Goal: Task Accomplishment & Management: Complete application form

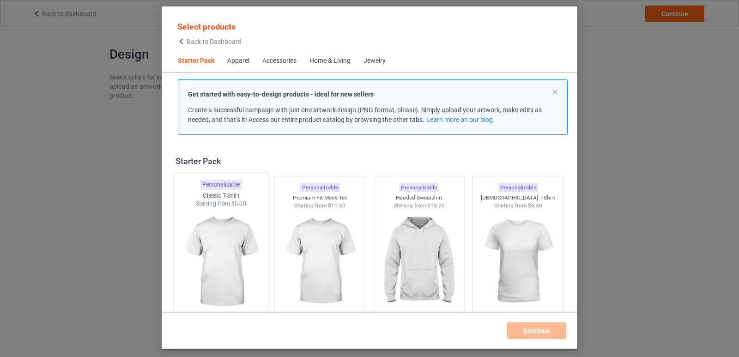
click at [232, 229] on img at bounding box center [220, 262] width 87 height 109
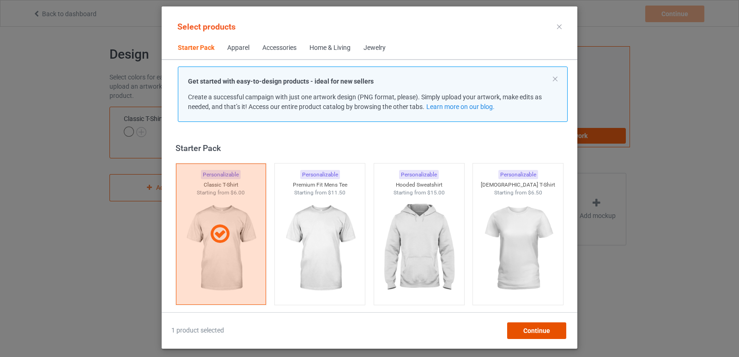
click at [537, 331] on span "Continue" at bounding box center [536, 330] width 27 height 7
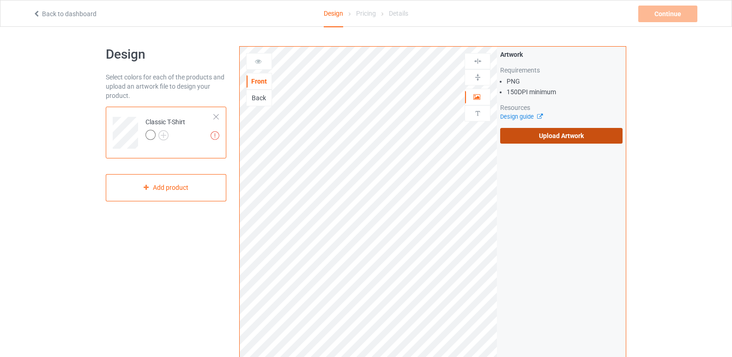
click at [572, 141] on label "Upload Artwork" at bounding box center [561, 136] width 122 height 16
click at [0, 0] on input "Upload Artwork" at bounding box center [0, 0] width 0 height 0
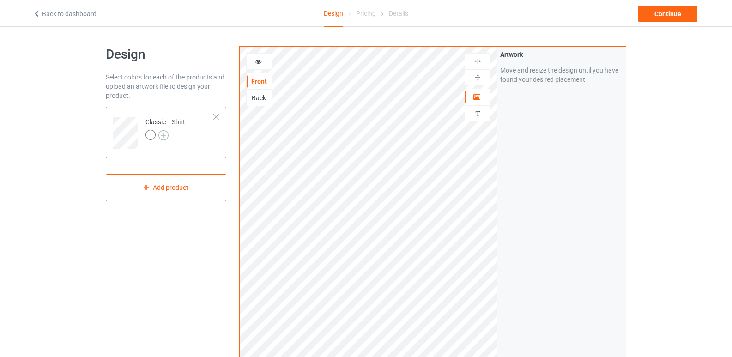
click at [163, 138] on img at bounding box center [163, 135] width 10 height 10
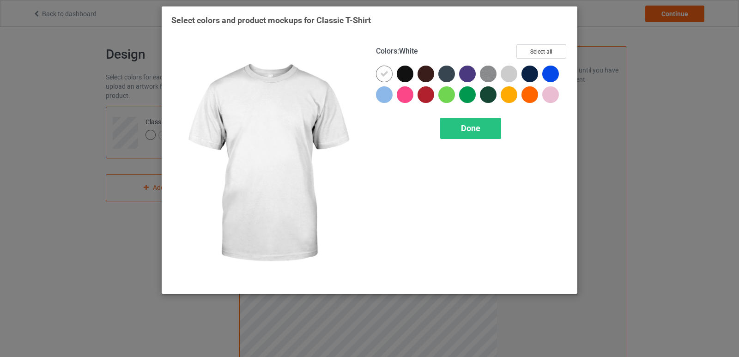
drag, startPoint x: 385, startPoint y: 78, endPoint x: 403, endPoint y: 76, distance: 18.2
click at [391, 78] on div at bounding box center [384, 74] width 17 height 17
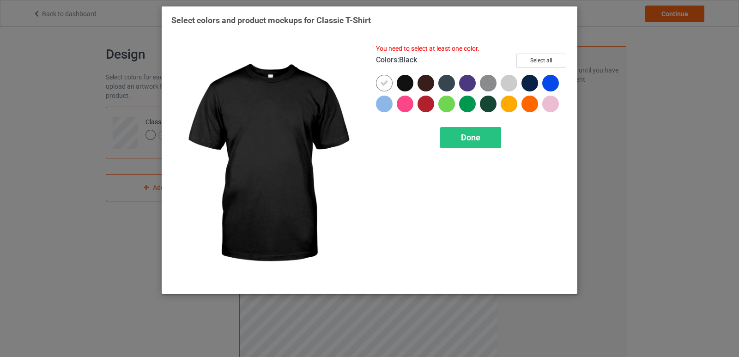
click at [403, 76] on div at bounding box center [405, 83] width 17 height 17
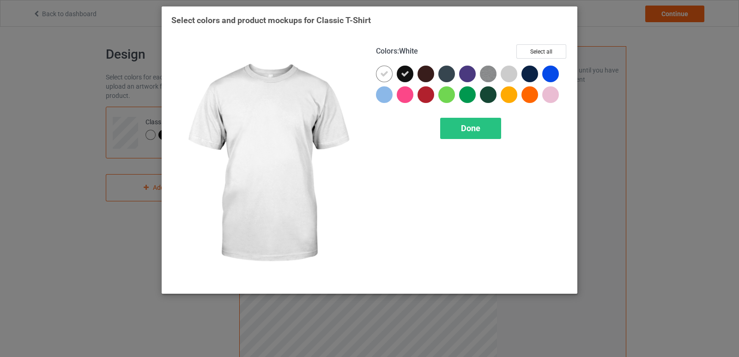
click at [382, 79] on div at bounding box center [384, 74] width 17 height 17
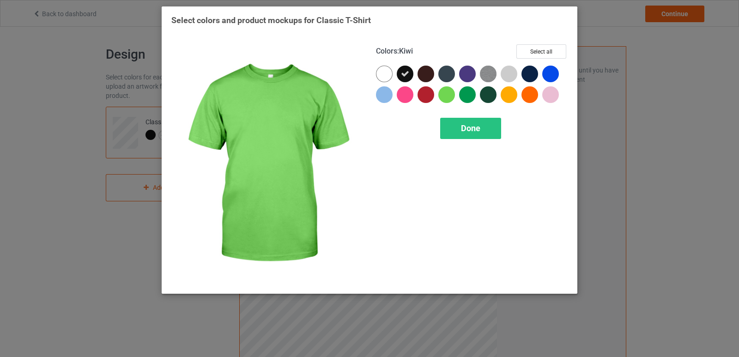
click at [444, 94] on div at bounding box center [446, 94] width 17 height 17
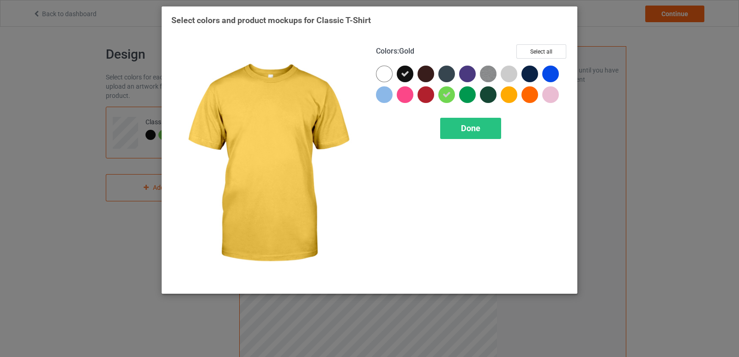
drag, startPoint x: 513, startPoint y: 95, endPoint x: 523, endPoint y: 79, distance: 19.3
click at [515, 94] on div at bounding box center [509, 94] width 17 height 17
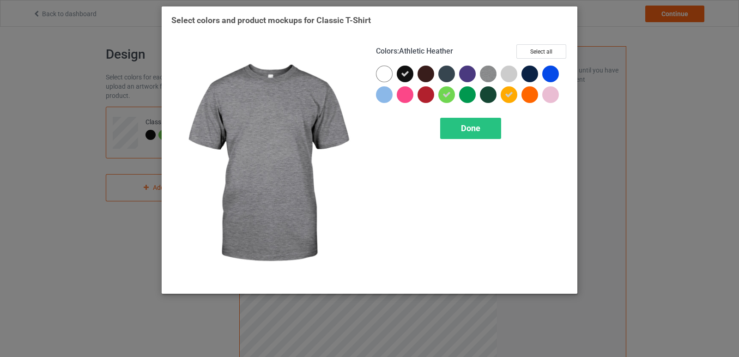
drag, startPoint x: 488, startPoint y: 76, endPoint x: 482, endPoint y: 77, distance: 6.5
click at [488, 77] on img at bounding box center [488, 74] width 17 height 17
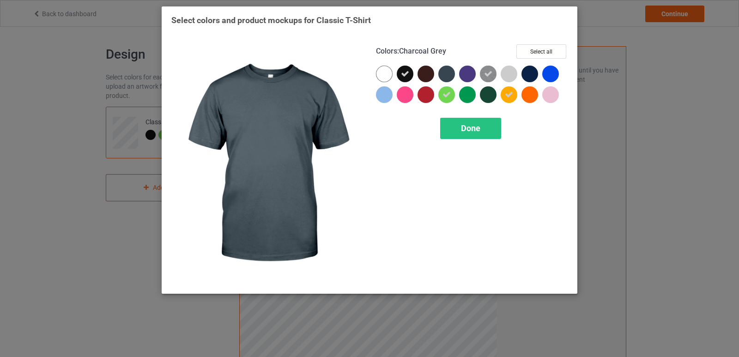
drag, startPoint x: 443, startPoint y: 75, endPoint x: 423, endPoint y: 77, distance: 20.0
click at [430, 77] on div at bounding box center [472, 87] width 192 height 42
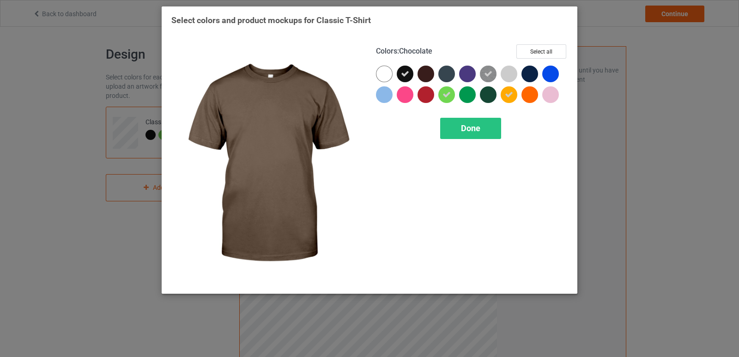
click at [424, 77] on div at bounding box center [425, 74] width 17 height 17
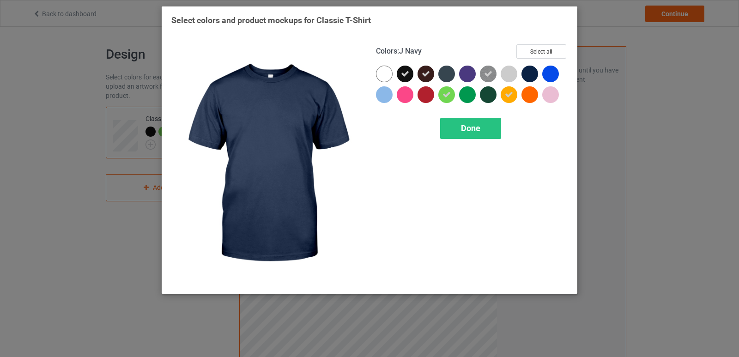
click at [530, 72] on div at bounding box center [529, 74] width 17 height 17
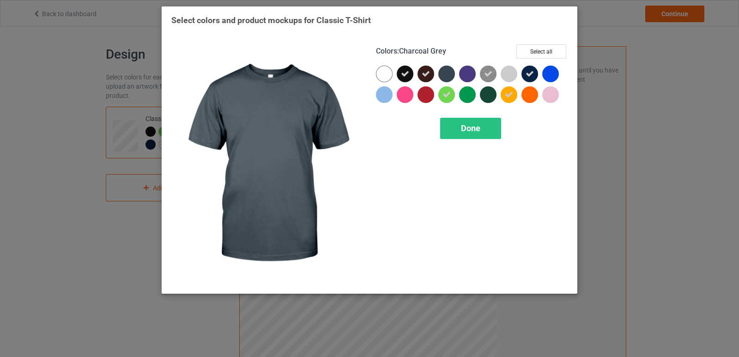
drag, startPoint x: 446, startPoint y: 77, endPoint x: 465, endPoint y: 103, distance: 33.0
click at [450, 78] on div at bounding box center [446, 74] width 17 height 17
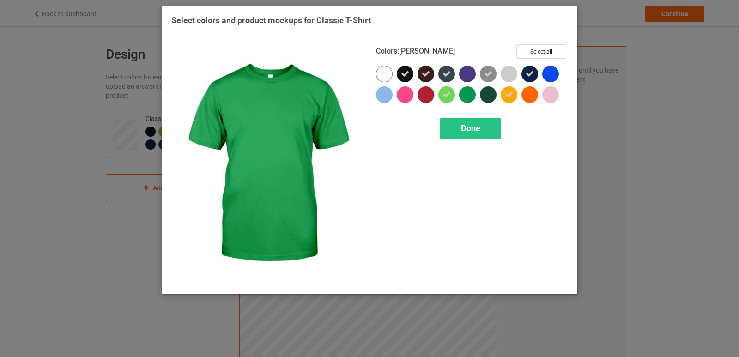
drag, startPoint x: 477, startPoint y: 128, endPoint x: 480, endPoint y: 123, distance: 6.0
click at [477, 125] on span "Done" at bounding box center [470, 128] width 19 height 10
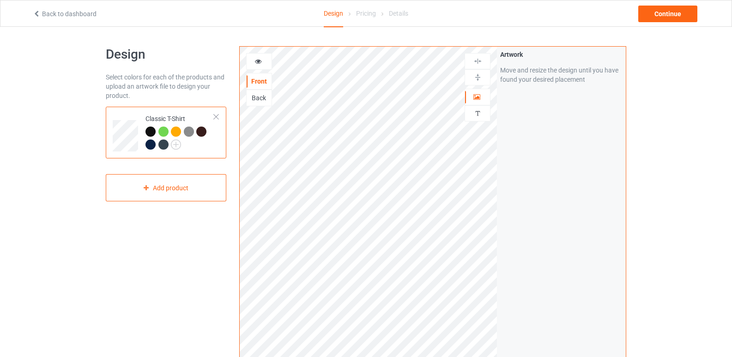
click at [181, 130] on div at bounding box center [177, 133] width 13 height 13
click at [177, 128] on div at bounding box center [176, 132] width 10 height 10
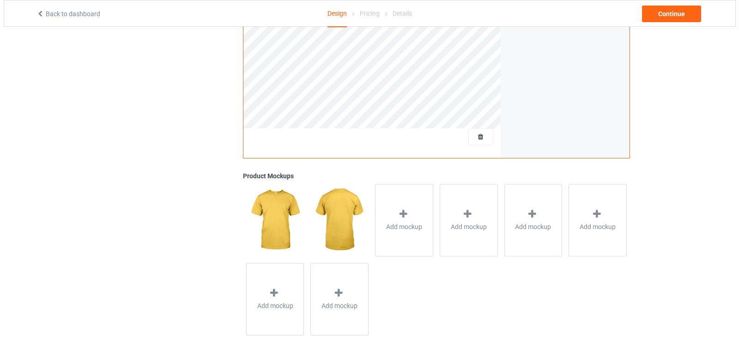
scroll to position [242, 0]
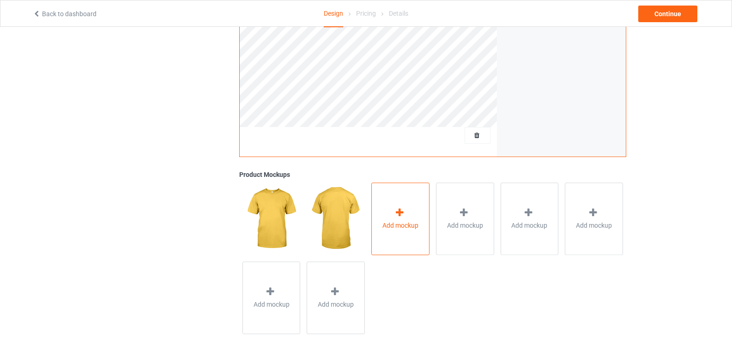
click at [398, 214] on icon at bounding box center [400, 213] width 12 height 10
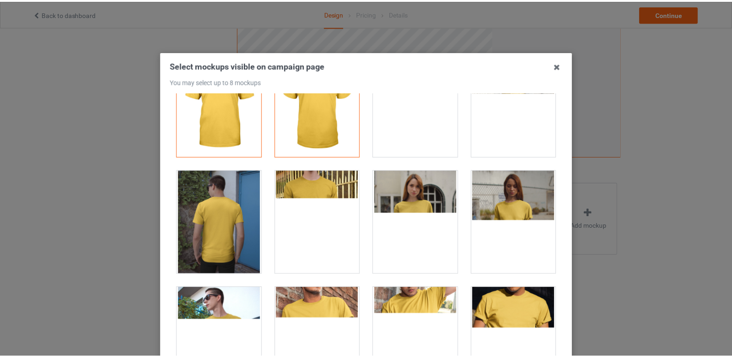
scroll to position [0, 0]
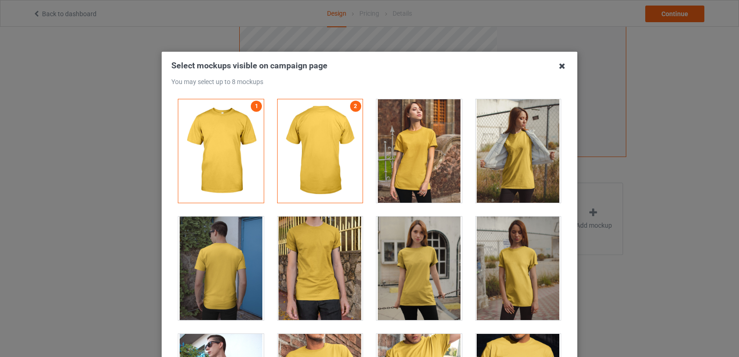
click at [555, 66] on icon at bounding box center [562, 66] width 15 height 15
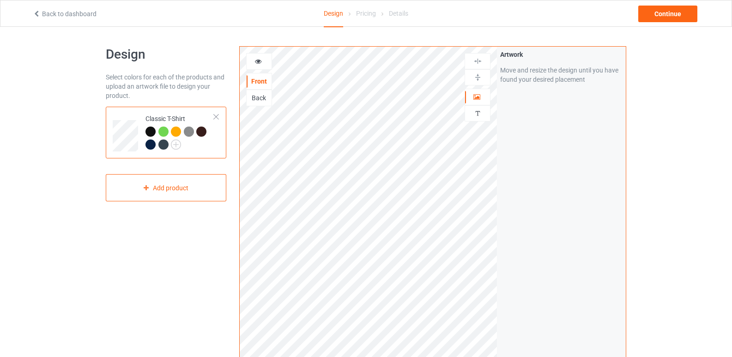
click at [151, 132] on div at bounding box center [150, 132] width 10 height 10
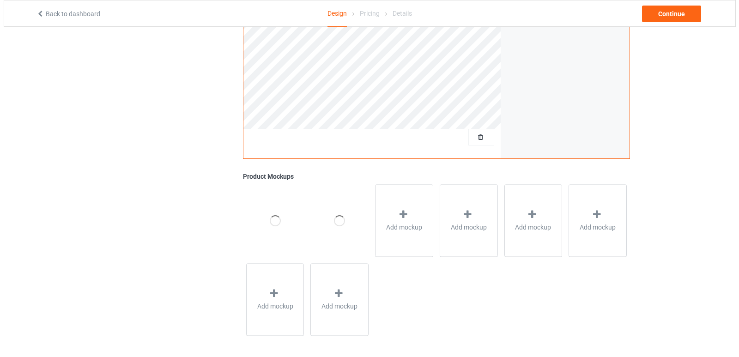
scroll to position [242, 0]
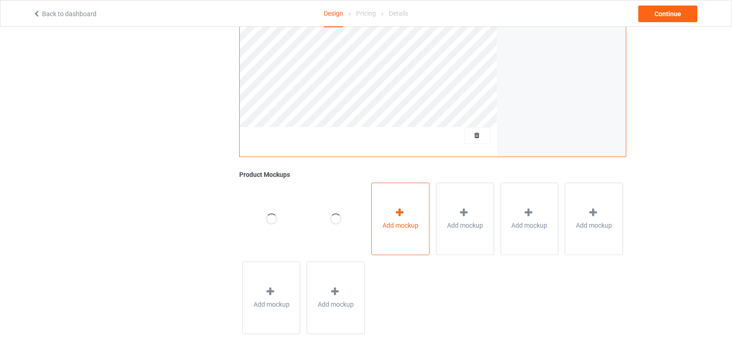
click at [405, 228] on span "Add mockup" at bounding box center [400, 225] width 36 height 9
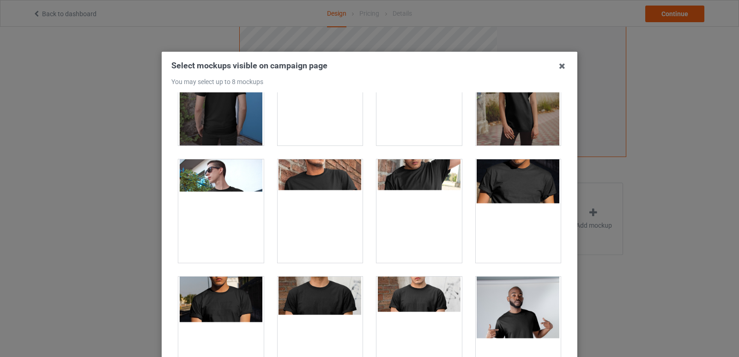
scroll to position [185, 0]
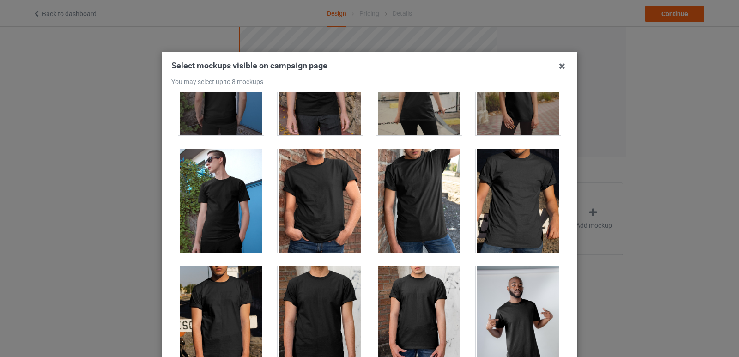
click at [322, 182] on div at bounding box center [320, 200] width 85 height 103
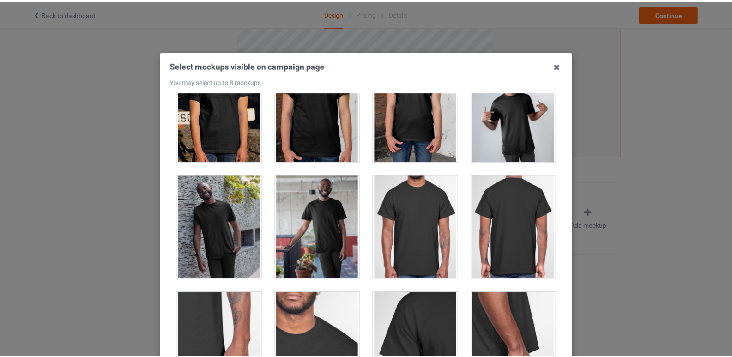
scroll to position [369, 0]
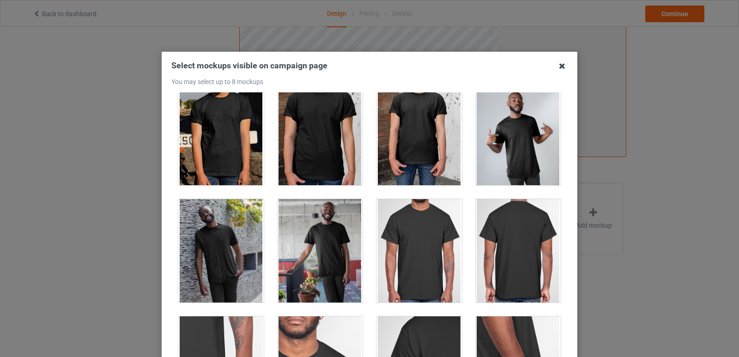
click at [559, 61] on icon at bounding box center [562, 66] width 15 height 15
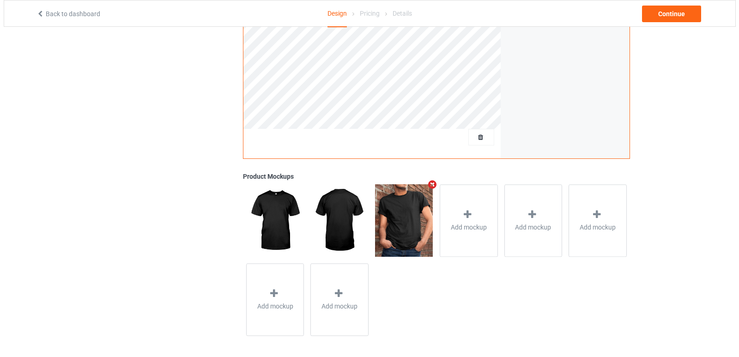
scroll to position [242, 0]
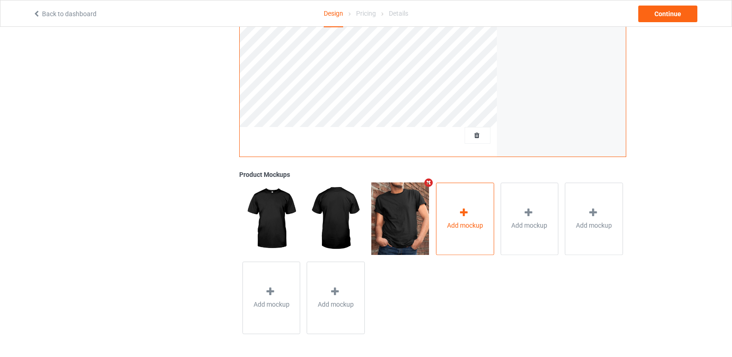
click at [457, 204] on div "Add mockup" at bounding box center [465, 218] width 58 height 72
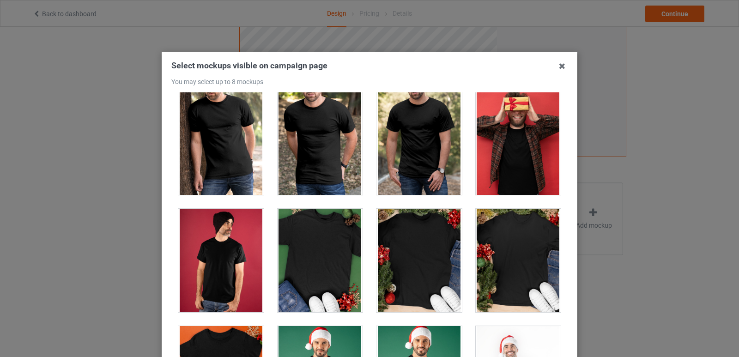
scroll to position [1247, 0]
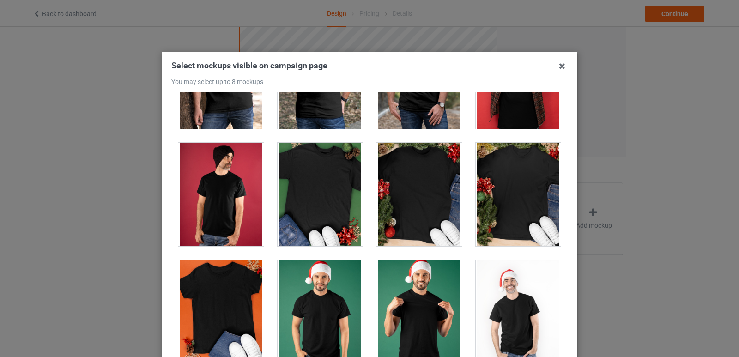
click at [335, 233] on div at bounding box center [320, 194] width 85 height 103
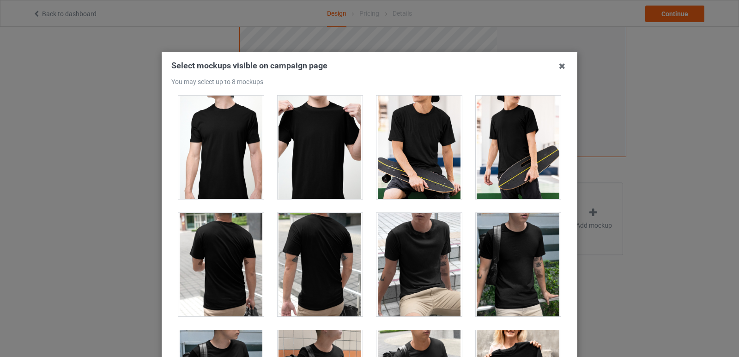
scroll to position [2216, 0]
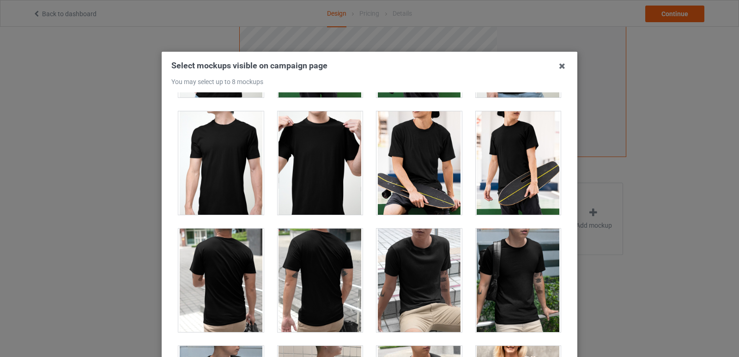
click at [480, 175] on div at bounding box center [518, 162] width 85 height 103
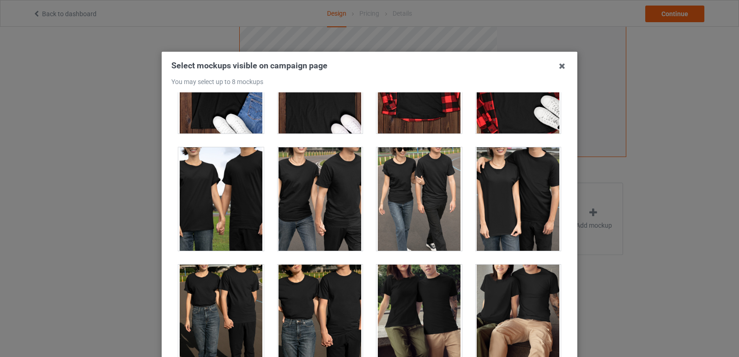
scroll to position [2817, 0]
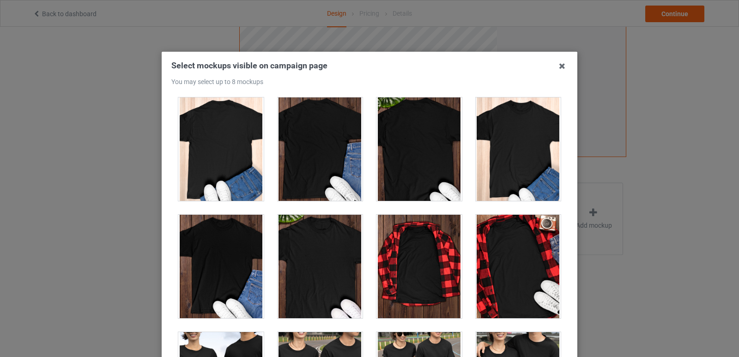
click at [408, 268] on div at bounding box center [418, 266] width 85 height 103
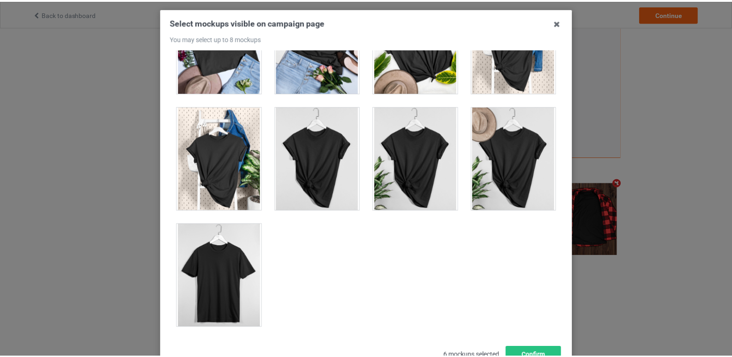
scroll to position [115, 0]
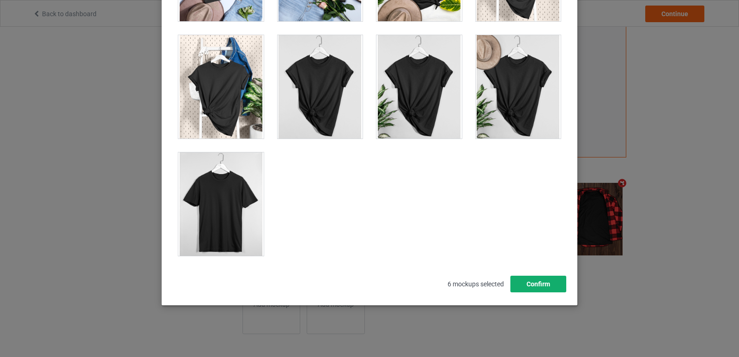
click at [535, 284] on button "Confirm" at bounding box center [538, 284] width 56 height 17
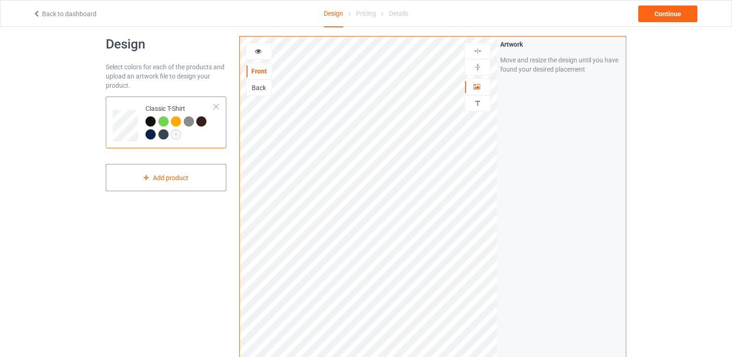
scroll to position [0, 0]
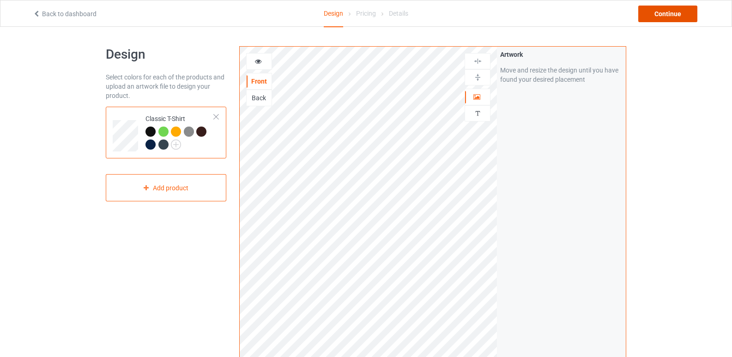
click at [666, 16] on div "Continue" at bounding box center [667, 14] width 59 height 17
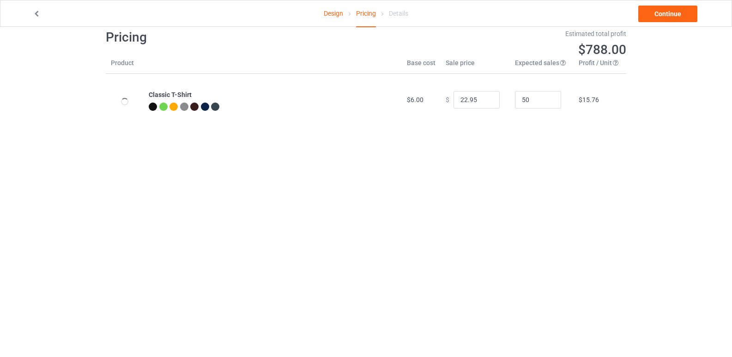
scroll to position [27, 0]
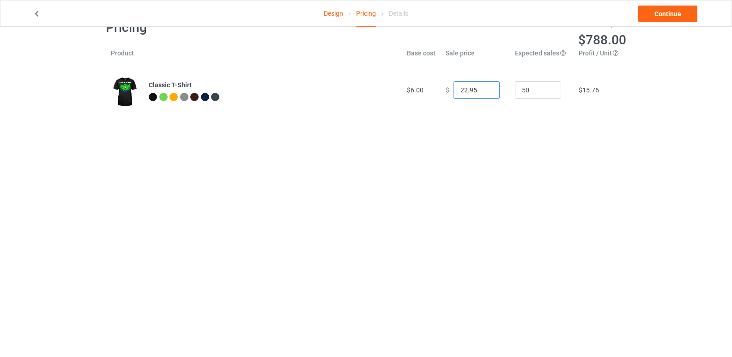
drag, startPoint x: 464, startPoint y: 92, endPoint x: 472, endPoint y: 92, distance: 8.3
click at [459, 91] on input "22.95" at bounding box center [476, 90] width 46 height 18
click at [472, 92] on input "22.95" at bounding box center [476, 90] width 46 height 18
drag, startPoint x: 462, startPoint y: 91, endPoint x: 443, endPoint y: 93, distance: 18.6
click at [446, 91] on div "$ 22.95" at bounding box center [475, 90] width 59 height 18
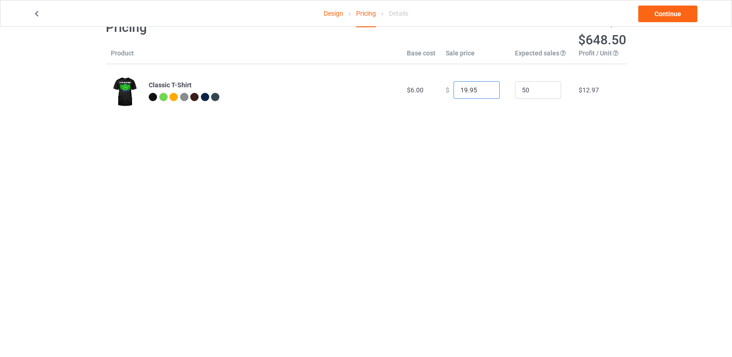
type input "19.95"
click at [497, 142] on body "Design Pricing Details Continue Pricing Estimated total profit $648.50 Product …" at bounding box center [366, 178] width 732 height 357
click at [657, 13] on link "Continue" at bounding box center [667, 14] width 59 height 17
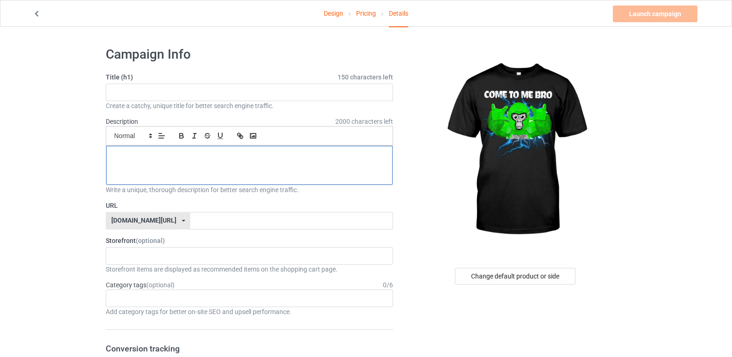
click at [170, 154] on p at bounding box center [250, 156] width 272 height 9
click at [174, 92] on input "text" at bounding box center [249, 93] width 287 height 18
paste input "Gorilla VR Gamer Playing Tag"
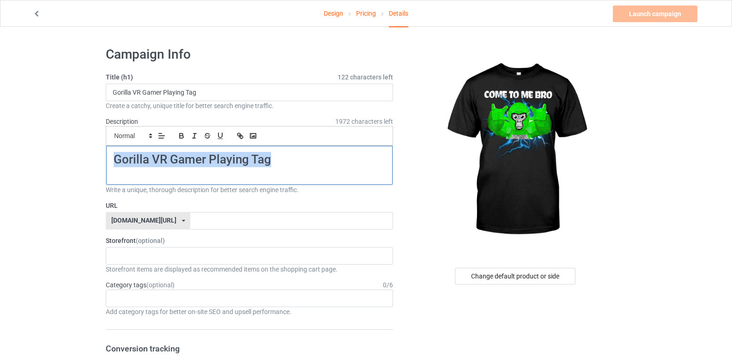
drag, startPoint x: 297, startPoint y: 164, endPoint x: 51, endPoint y: 121, distance: 249.9
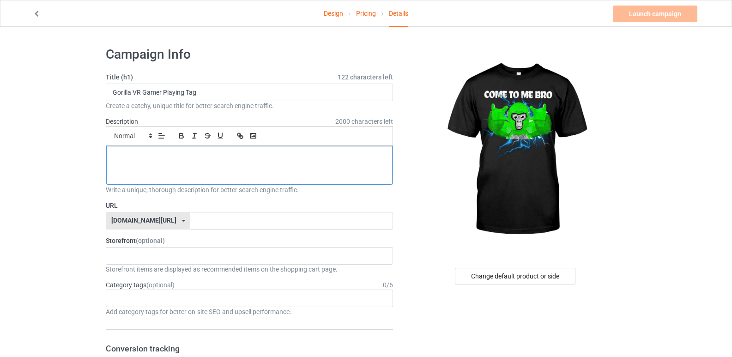
click at [208, 166] on h1 at bounding box center [250, 159] width 272 height 15
click at [211, 96] on input "Gorilla VR Gamer Playing Tag" at bounding box center [249, 93] width 287 height 18
click at [132, 97] on input "Gorilla VR Gamer Playing Tag T" at bounding box center [249, 93] width 287 height 18
click at [213, 98] on input "Gorilla Tag VR Gamer Playing Tag T" at bounding box center [249, 93] width 287 height 18
click at [187, 142] on div "Small Normal Large Big Huge" at bounding box center [249, 135] width 287 height 19
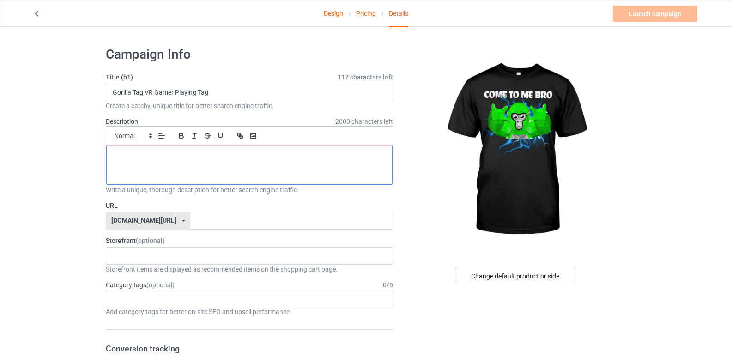
click at [177, 153] on h1 at bounding box center [250, 159] width 272 height 15
drag, startPoint x: 164, startPoint y: 95, endPoint x: 52, endPoint y: 92, distance: 112.2
click at [239, 99] on input "Gorilla Tag VR Gamer Playing Tag" at bounding box center [249, 93] width 287 height 18
paste input "for Kids"
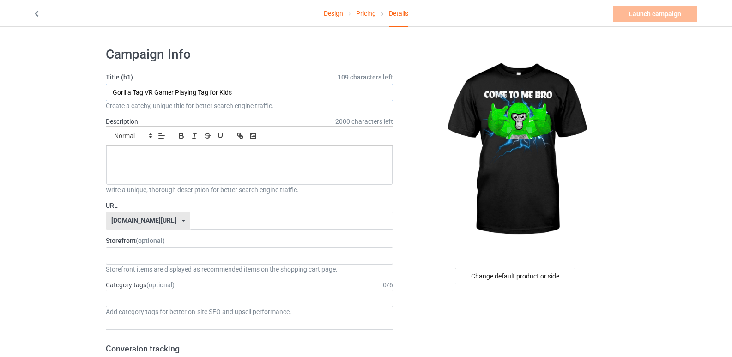
type input "Gorilla Tag VR Gamer Playing Tag for Kids"
drag, startPoint x: 248, startPoint y: 90, endPoint x: 3, endPoint y: 95, distance: 245.3
click at [180, 169] on p at bounding box center [250, 171] width 272 height 9
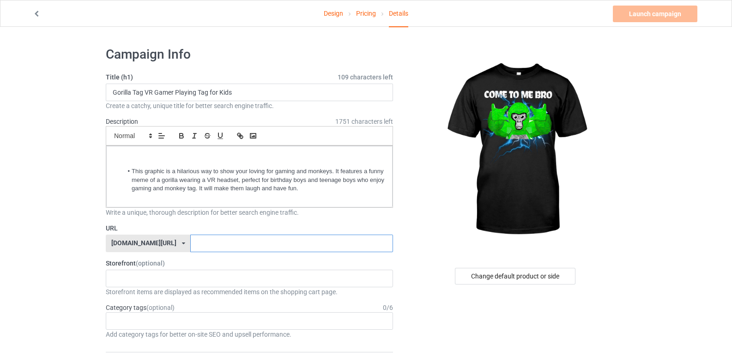
click at [190, 248] on input "text" at bounding box center [291, 244] width 202 height 18
paste input "gorila-tag-for-kids"
click at [224, 247] on input "gorila-tag-for-kids" at bounding box center [291, 244] width 202 height 18
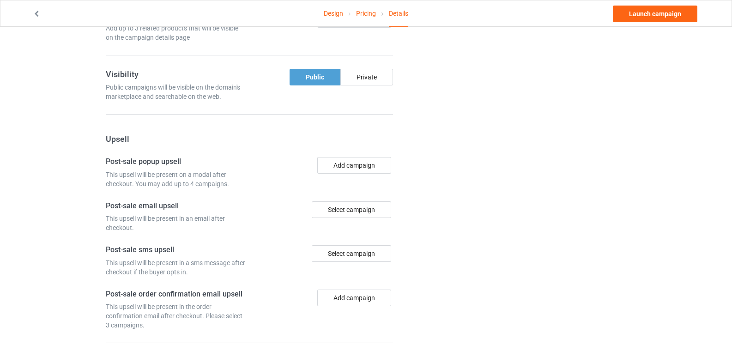
scroll to position [650, 0]
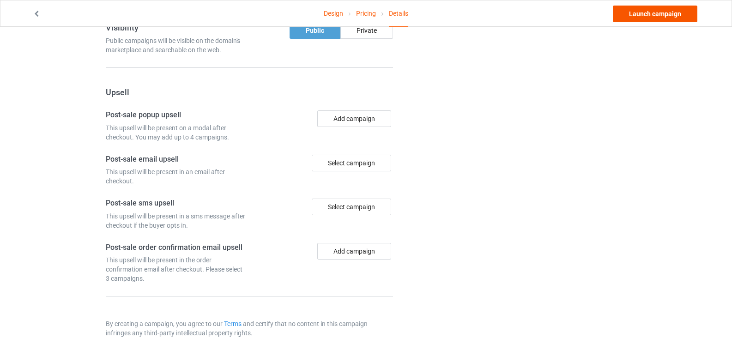
type input "gorila-tag-for-kids-boys"
click at [645, 17] on link "Launch campaign" at bounding box center [655, 14] width 85 height 17
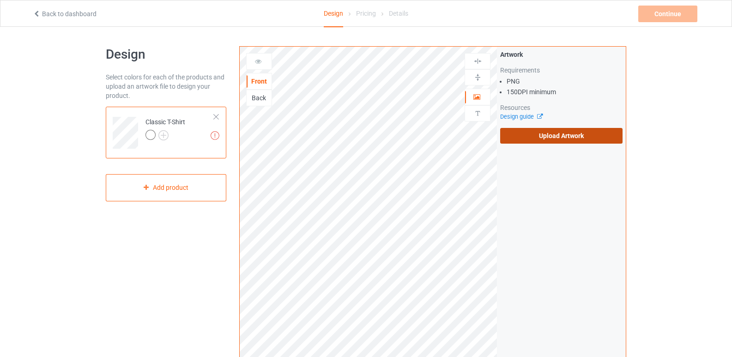
click at [532, 133] on label "Upload Artwork" at bounding box center [561, 136] width 122 height 16
click at [0, 0] on input "Upload Artwork" at bounding box center [0, 0] width 0 height 0
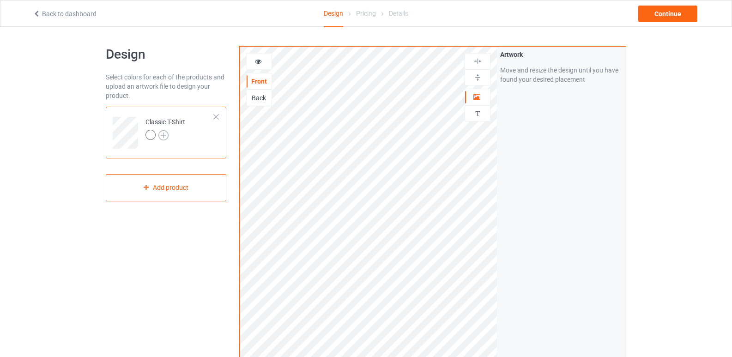
click at [165, 134] on img at bounding box center [163, 135] width 10 height 10
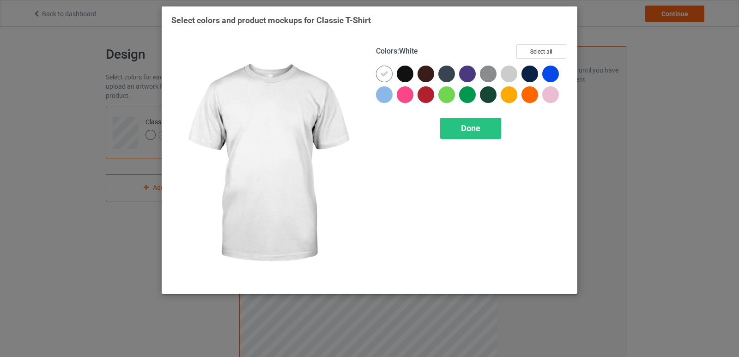
drag, startPoint x: 385, startPoint y: 78, endPoint x: 408, endPoint y: 77, distance: 22.6
click at [386, 78] on icon at bounding box center [384, 74] width 8 height 8
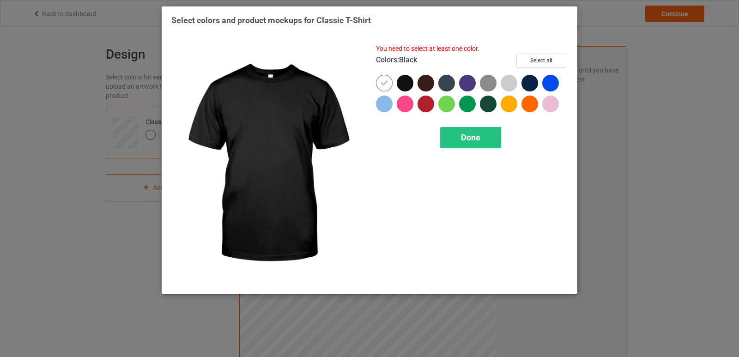
drag, startPoint x: 408, startPoint y: 77, endPoint x: 406, endPoint y: 82, distance: 5.4
click at [408, 79] on div at bounding box center [405, 83] width 17 height 17
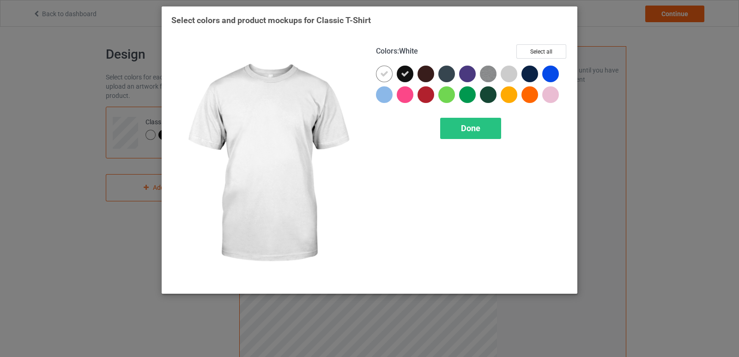
drag, startPoint x: 380, startPoint y: 78, endPoint x: 431, endPoint y: 75, distance: 50.4
click at [381, 78] on icon at bounding box center [384, 74] width 8 height 8
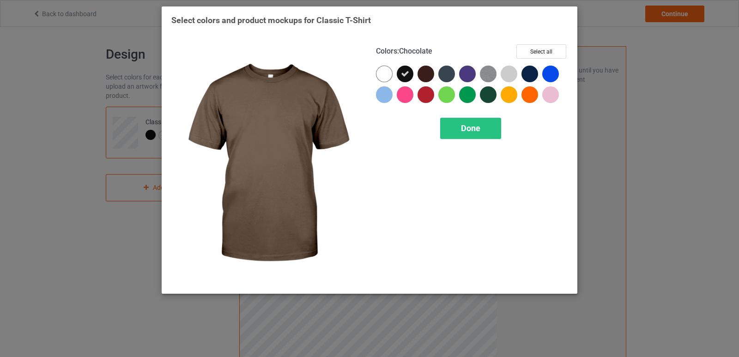
click at [421, 78] on div at bounding box center [425, 74] width 17 height 17
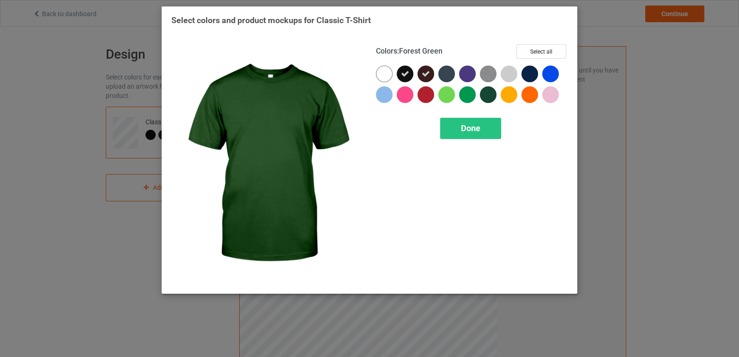
drag, startPoint x: 485, startPoint y: 97, endPoint x: 455, endPoint y: 101, distance: 29.8
click at [480, 98] on div at bounding box center [488, 94] width 17 height 17
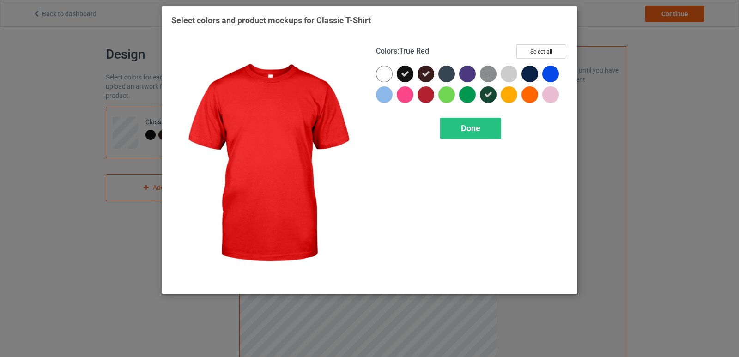
drag, startPoint x: 423, startPoint y: 93, endPoint x: 445, endPoint y: 72, distance: 30.4
click at [428, 91] on div at bounding box center [425, 94] width 17 height 17
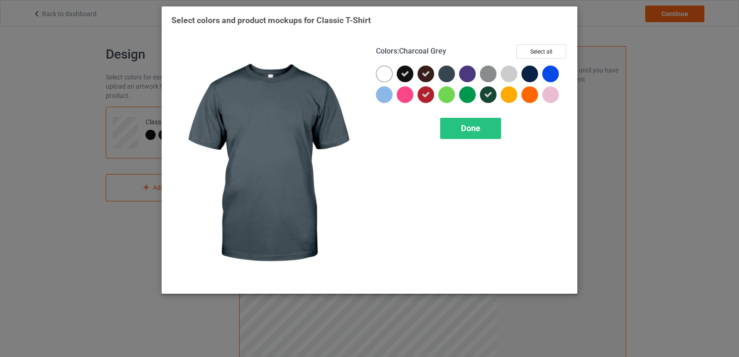
drag, startPoint x: 445, startPoint y: 71, endPoint x: 469, endPoint y: 72, distance: 23.6
click at [448, 71] on div at bounding box center [446, 74] width 17 height 17
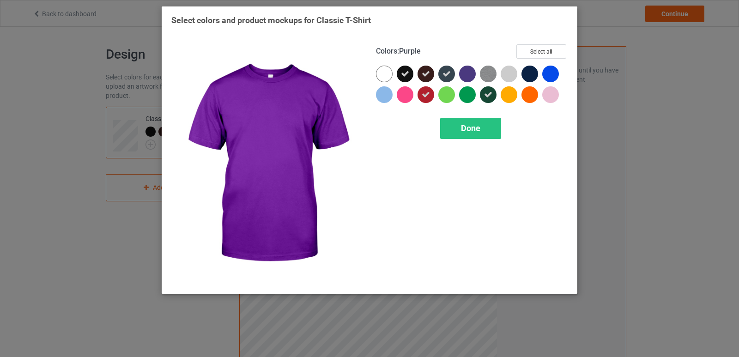
drag, startPoint x: 469, startPoint y: 72, endPoint x: 538, endPoint y: 77, distance: 69.9
click at [481, 75] on div at bounding box center [472, 87] width 192 height 42
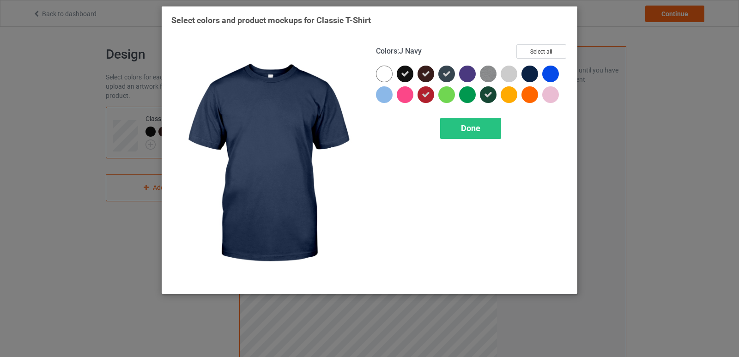
click at [531, 78] on div at bounding box center [529, 74] width 17 height 17
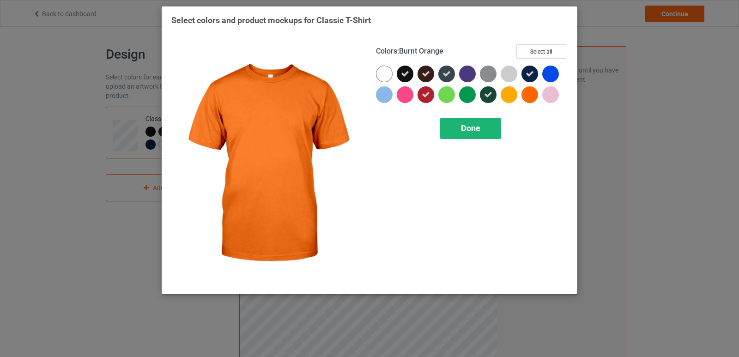
click at [477, 129] on span "Done" at bounding box center [470, 128] width 19 height 10
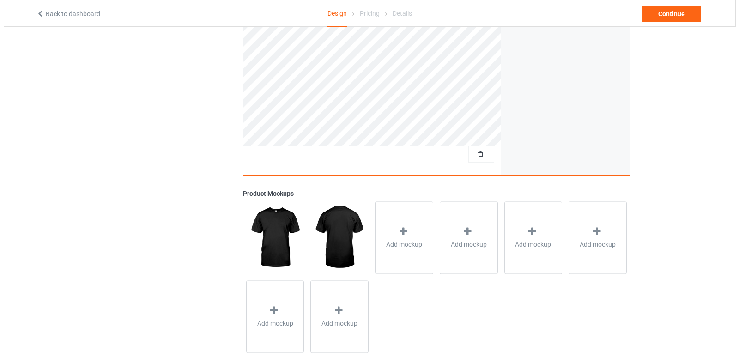
scroll to position [242, 0]
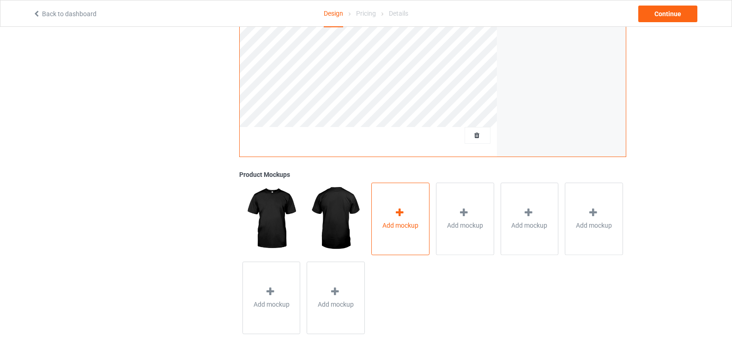
click at [392, 199] on div "Add mockup" at bounding box center [400, 218] width 58 height 72
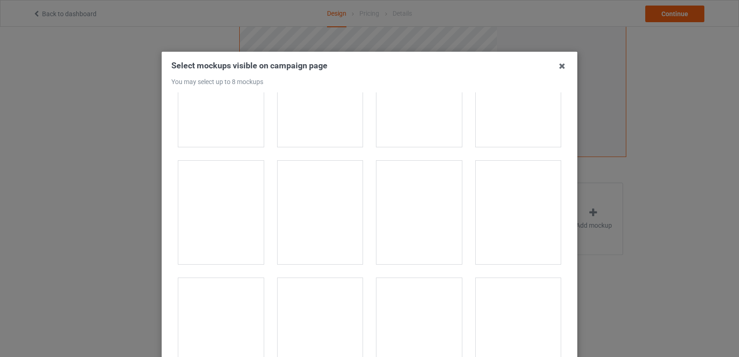
scroll to position [2170, 0]
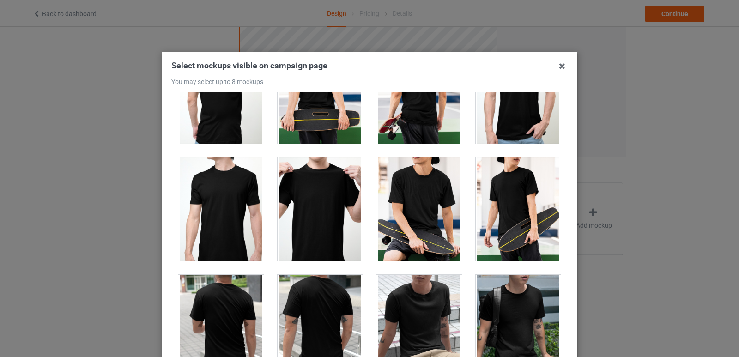
click at [420, 187] on div at bounding box center [418, 208] width 85 height 103
click at [431, 219] on div at bounding box center [418, 208] width 85 height 103
click at [489, 222] on div at bounding box center [518, 208] width 85 height 103
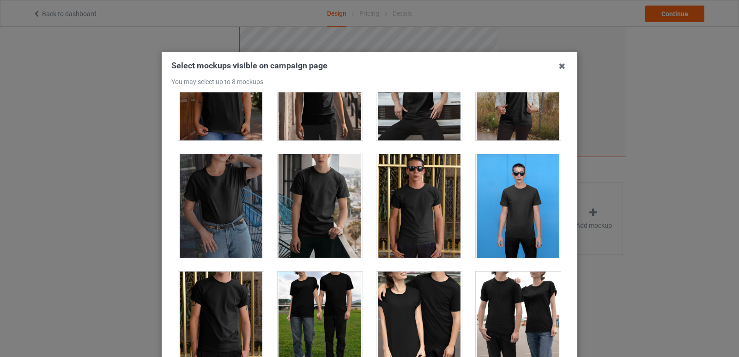
scroll to position [4568, 0]
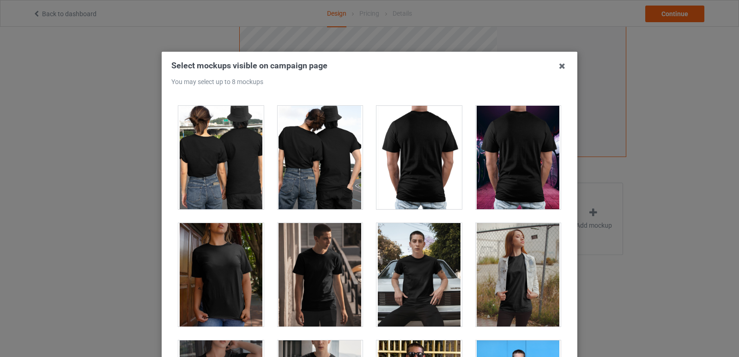
click at [409, 304] on div at bounding box center [418, 274] width 85 height 103
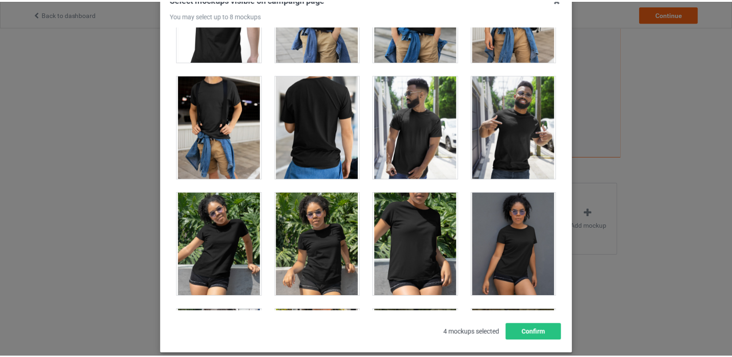
scroll to position [115, 0]
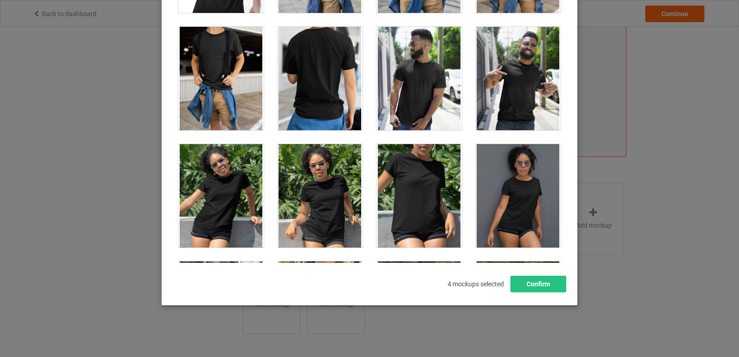
click at [541, 270] on div "Select mockups visible on campaign page You may select up to 8 mockups 1 2 3 4 …" at bounding box center [369, 118] width 396 height 347
click at [536, 284] on button "Confirm" at bounding box center [538, 284] width 56 height 17
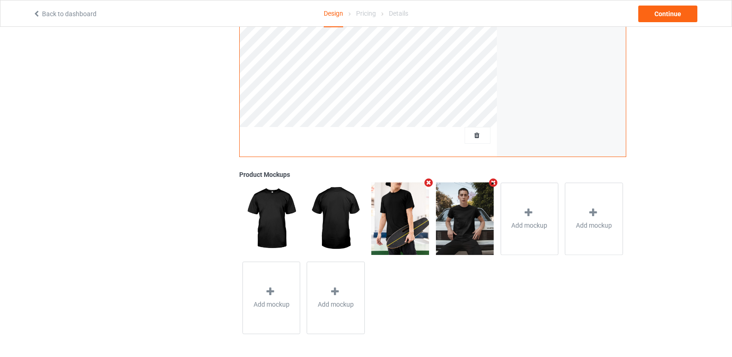
scroll to position [11, 0]
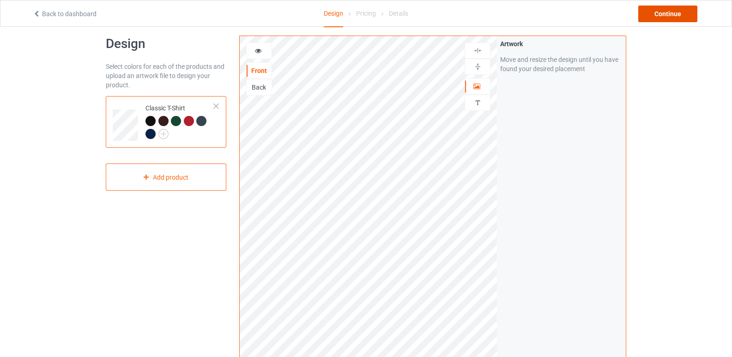
click at [673, 14] on div "Continue" at bounding box center [667, 14] width 59 height 17
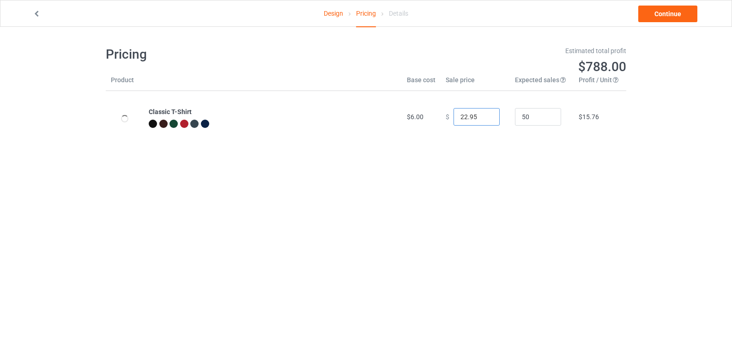
drag, startPoint x: 461, startPoint y: 116, endPoint x: 420, endPoint y: 116, distance: 41.1
click at [419, 116] on tr "Classic T-Shirt $6.00 $ 22.95 50 $15.76" at bounding box center [366, 117] width 520 height 52
type input "19.95"
drag, startPoint x: 586, startPoint y: 178, endPoint x: 577, endPoint y: 124, distance: 55.2
click at [586, 177] on body "Design Pricing Details Continue Pricing Estimated total profit $648.50 Product …" at bounding box center [366, 205] width 732 height 357
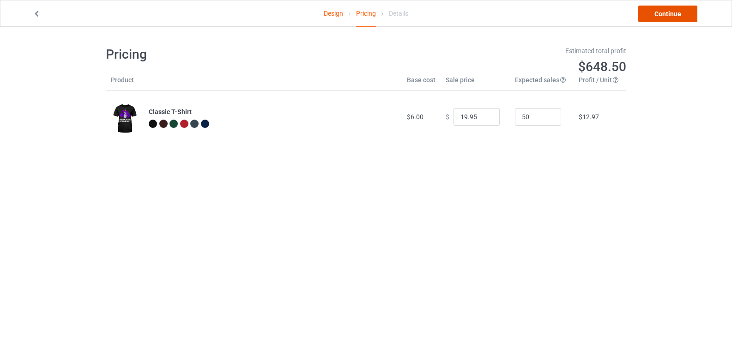
click at [668, 15] on link "Continue" at bounding box center [667, 14] width 59 height 17
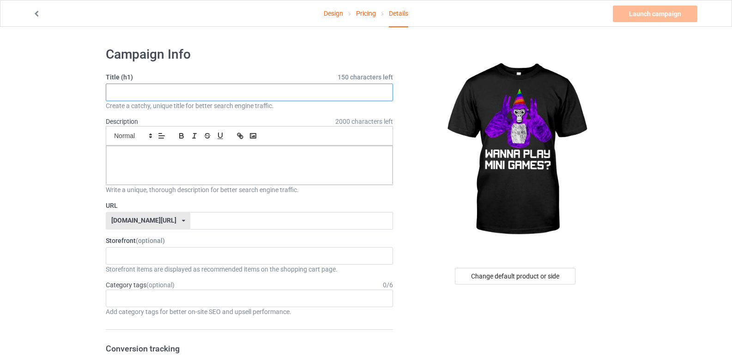
click at [172, 89] on input "text" at bounding box center [249, 93] width 287 height 18
paste input "Gorilla Tag VR Gamer Playing Tag"
drag, startPoint x: 255, startPoint y: 87, endPoint x: 210, endPoint y: 92, distance: 46.0
click at [210, 86] on input "Gorilla Tag VR Gamer Playing Tag for Kids" at bounding box center [249, 93] width 287 height 18
type input "Gorilla Tag VR Gamer Playing Tag for Kids"
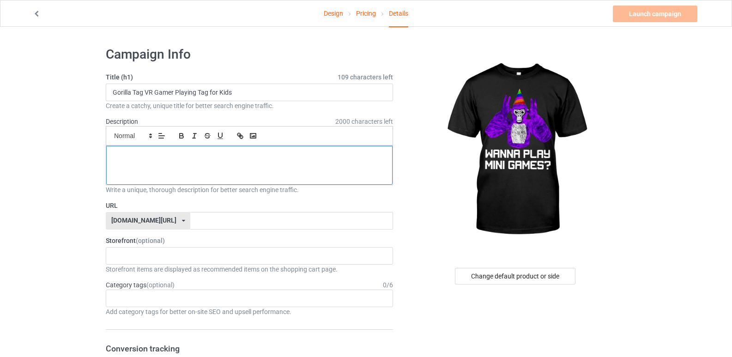
click at [194, 172] on div at bounding box center [249, 165] width 286 height 39
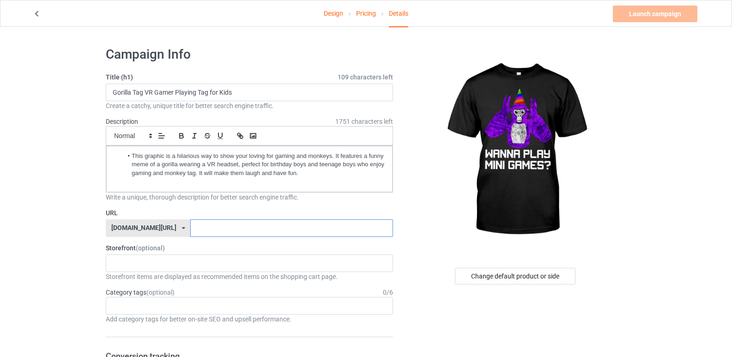
click at [197, 219] on input "text" at bounding box center [291, 228] width 202 height 18
paste input "gorila-tag-for-kids"
click at [190, 231] on input "gorila-tag-for-kids" at bounding box center [291, 228] width 202 height 18
type input "gorilla-tag-for-kids"
click at [242, 255] on div "No result found" at bounding box center [249, 263] width 287 height 18
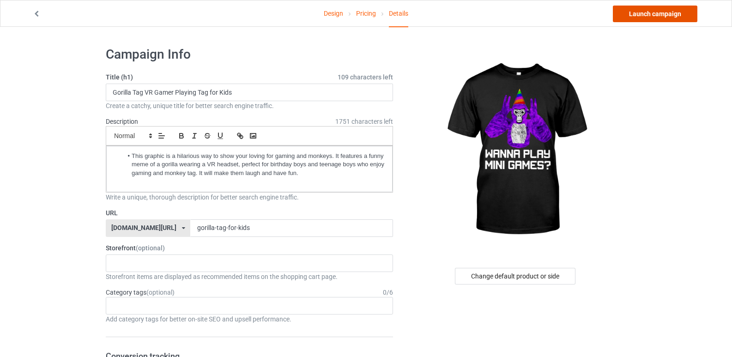
click at [670, 17] on link "Launch campaign" at bounding box center [655, 14] width 85 height 17
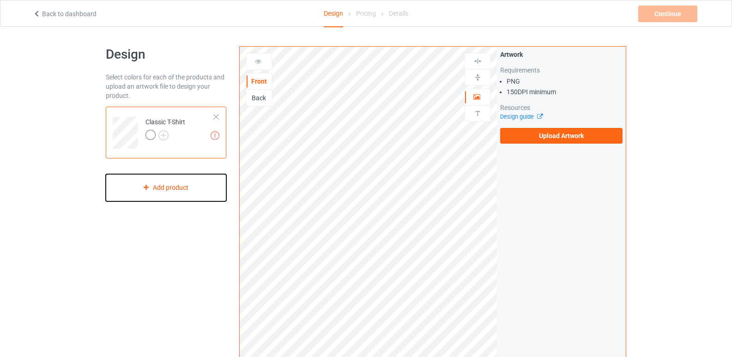
click at [178, 195] on div "Add product" at bounding box center [166, 187] width 121 height 27
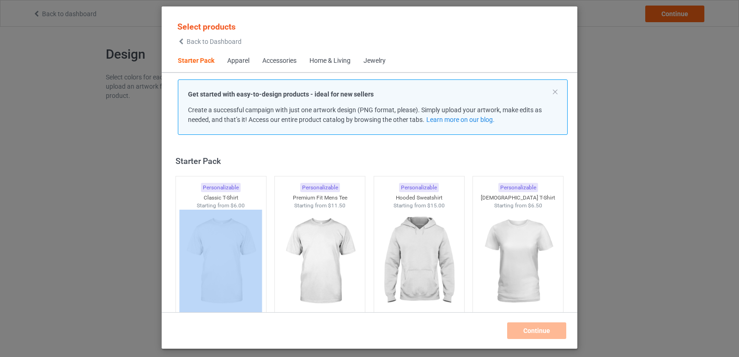
scroll to position [12, 0]
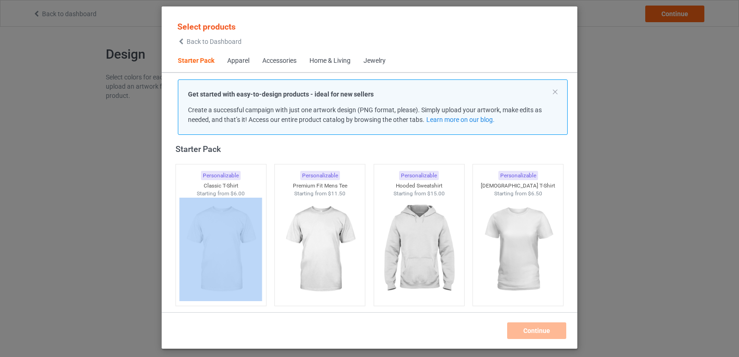
click at [619, 103] on div "Select products Back to Dashboard Starter Pack Apparel Accessories Home & Livin…" at bounding box center [369, 178] width 739 height 357
drag, startPoint x: 239, startPoint y: 229, endPoint x: 269, endPoint y: 217, distance: 31.9
click at [240, 229] on img at bounding box center [221, 249] width 83 height 103
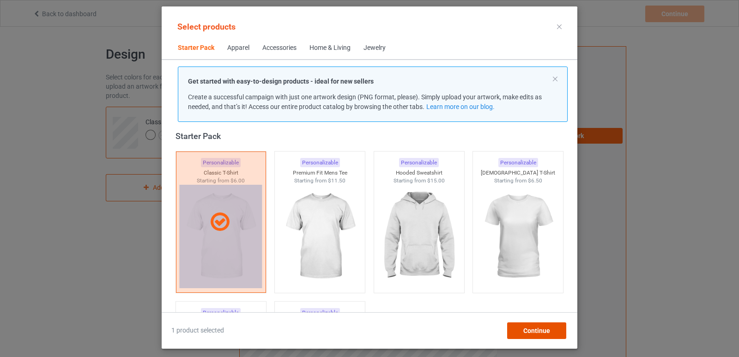
drag, startPoint x: 545, startPoint y: 333, endPoint x: 544, endPoint y: 321, distance: 11.6
click at [544, 333] on span "Continue" at bounding box center [536, 330] width 27 height 7
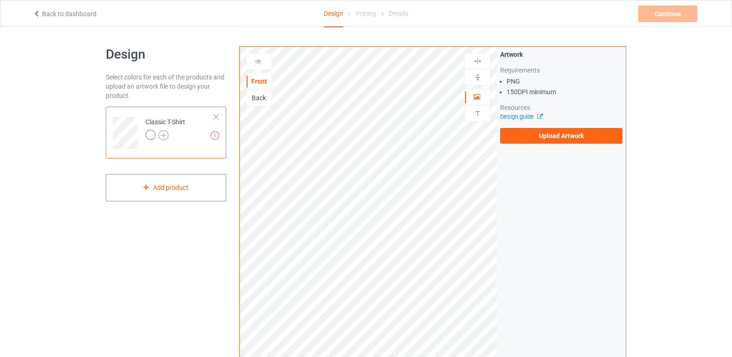
click at [163, 133] on img at bounding box center [163, 135] width 10 height 10
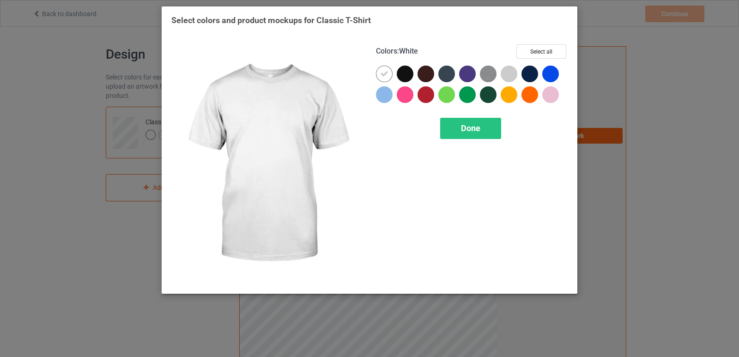
click at [395, 76] on div at bounding box center [386, 76] width 21 height 21
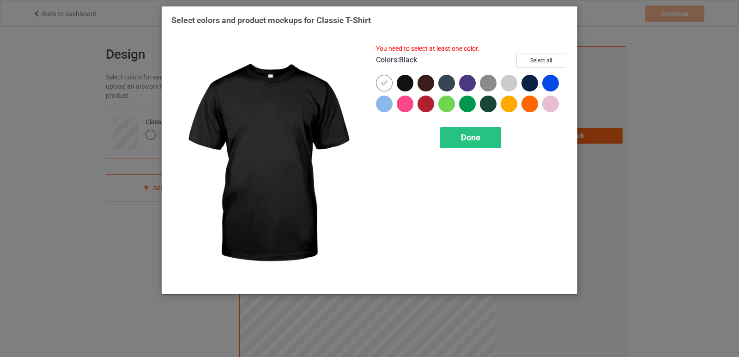
click at [405, 78] on div at bounding box center [405, 83] width 17 height 17
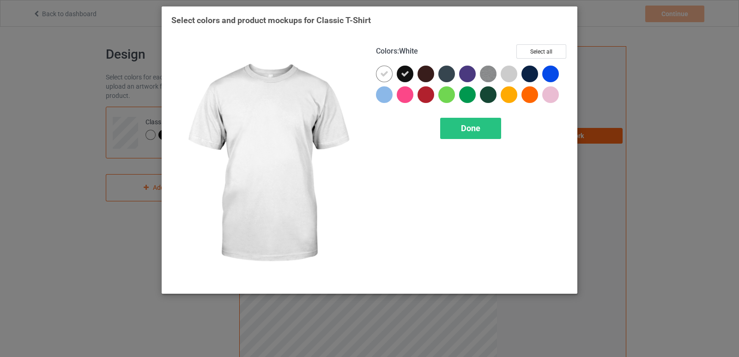
click at [387, 74] on icon at bounding box center [384, 74] width 8 height 8
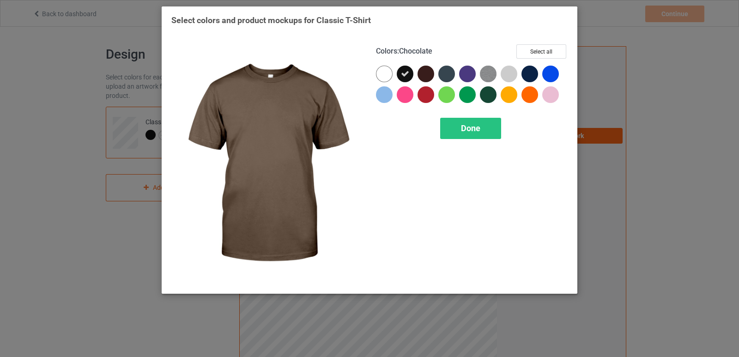
click at [419, 78] on div at bounding box center [425, 74] width 17 height 17
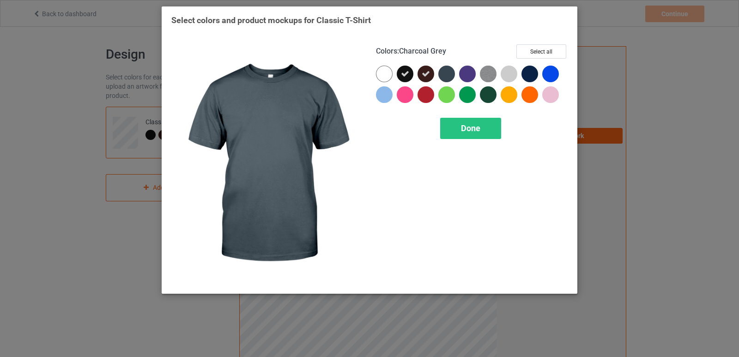
click at [453, 74] on div at bounding box center [446, 74] width 17 height 17
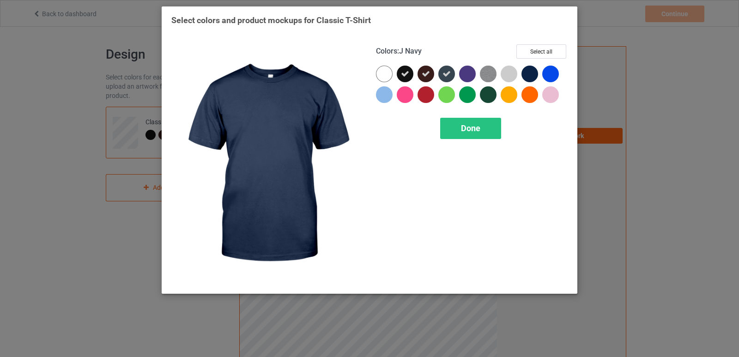
click at [523, 77] on div at bounding box center [529, 74] width 17 height 17
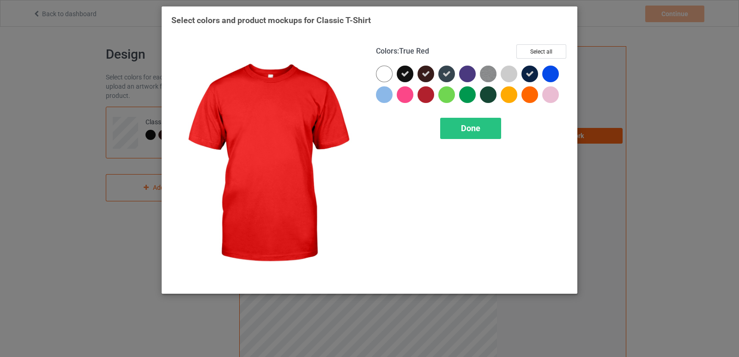
click at [422, 97] on div at bounding box center [425, 94] width 17 height 17
click at [458, 127] on div "Done" at bounding box center [470, 128] width 61 height 21
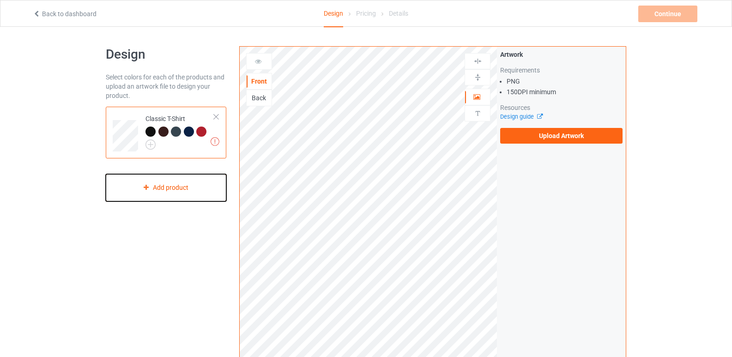
click at [177, 189] on div "Add product" at bounding box center [166, 187] width 121 height 27
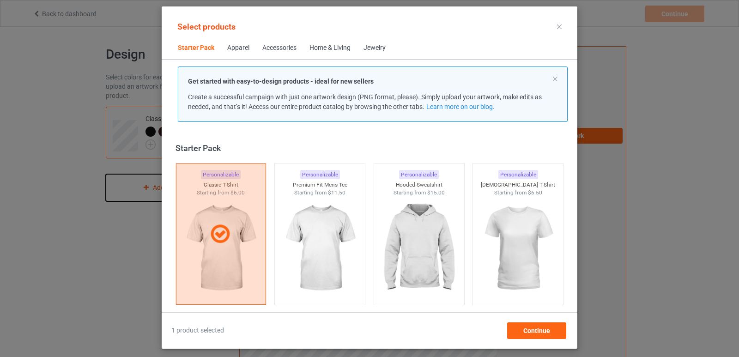
scroll to position [12, 0]
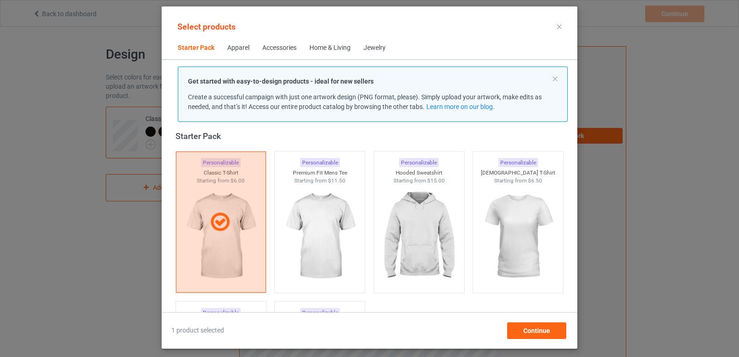
click at [243, 51] on div "Apparel" at bounding box center [238, 47] width 22 height 9
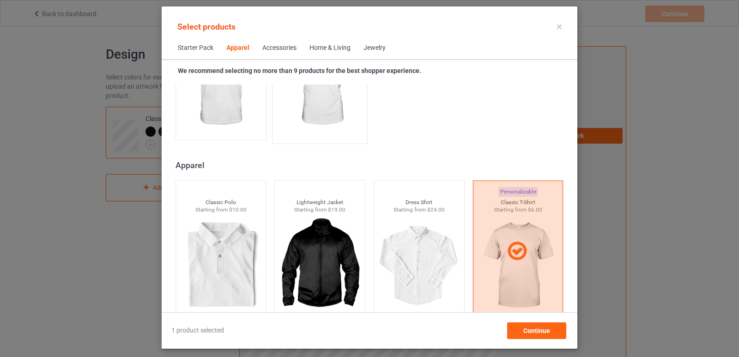
scroll to position [369, 0]
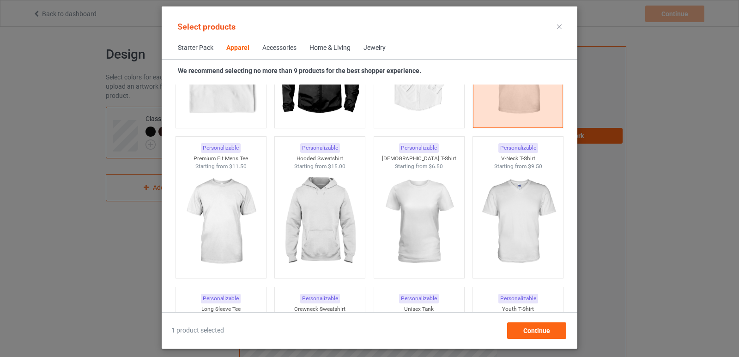
scroll to position [462, 0]
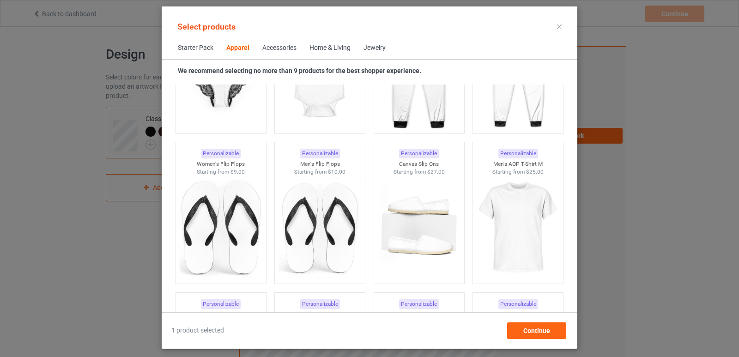
scroll to position [883, 0]
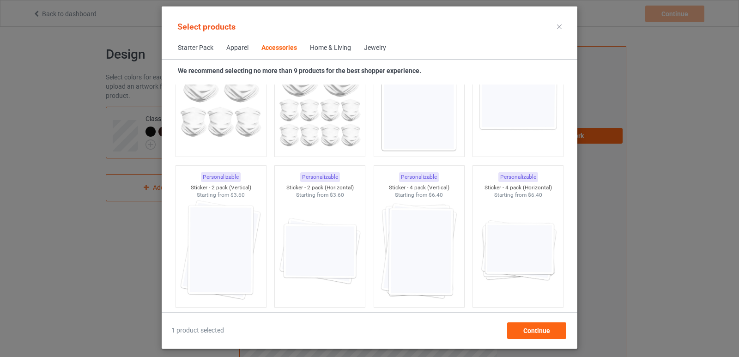
scroll to position [3194, 0]
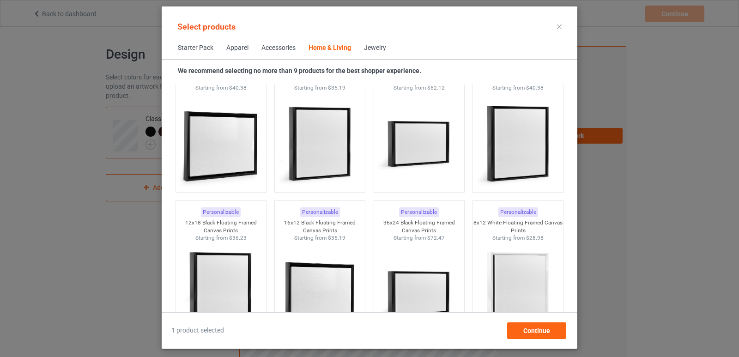
scroll to position [8947, 0]
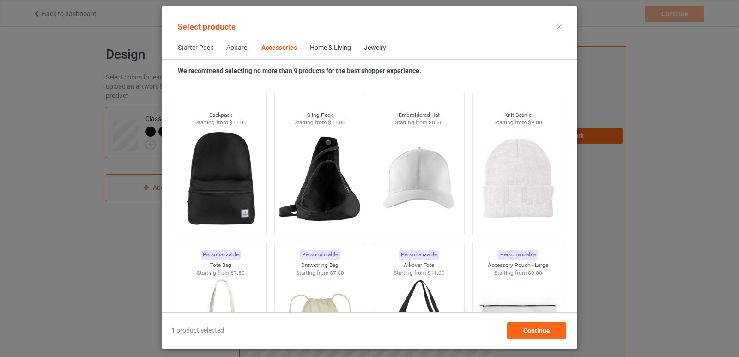
scroll to position [2686, 0]
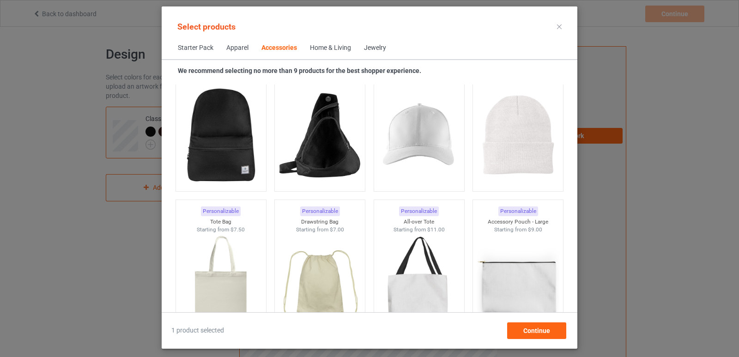
click at [654, 106] on div "Select products Starter Pack Apparel Accessories Home & Living Jewelry We recom…" at bounding box center [369, 178] width 739 height 357
click at [236, 48] on div "Apparel" at bounding box center [237, 47] width 22 height 9
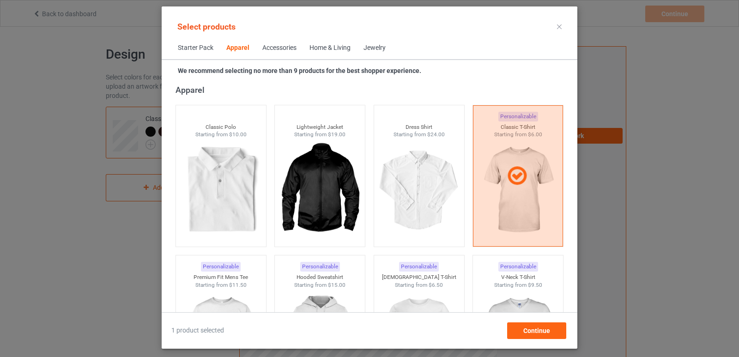
drag, startPoint x: 195, startPoint y: 46, endPoint x: 199, endPoint y: 52, distance: 7.2
click at [197, 48] on span "Starter Pack" at bounding box center [195, 48] width 48 height 22
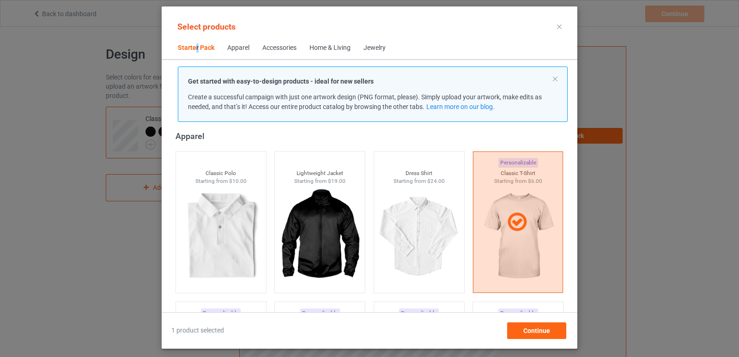
scroll to position [12, 0]
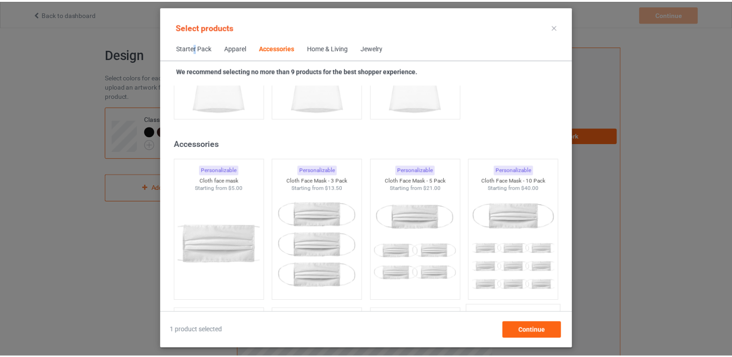
scroll to position [2043, 0]
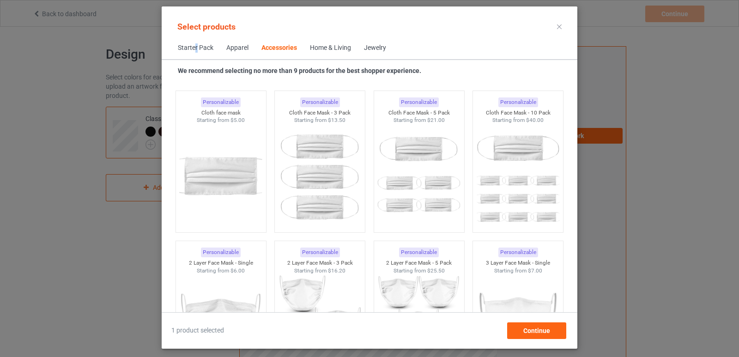
click at [641, 260] on div "Select products Starter Pack Apparel Accessories Home & Living Jewelry We recom…" at bounding box center [369, 178] width 739 height 357
click at [557, 25] on icon at bounding box center [559, 26] width 5 height 5
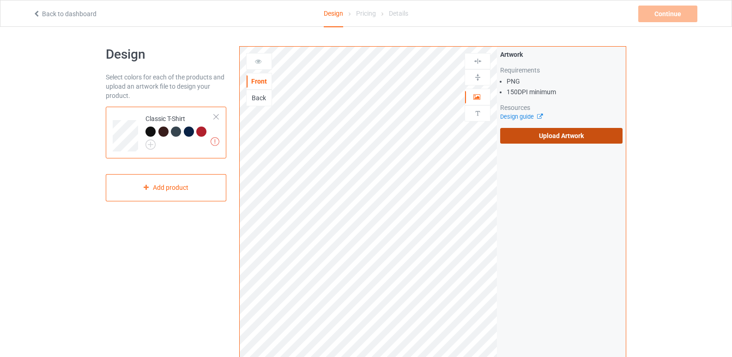
click at [533, 139] on label "Upload Artwork" at bounding box center [561, 136] width 122 height 16
click at [0, 0] on input "Upload Artwork" at bounding box center [0, 0] width 0 height 0
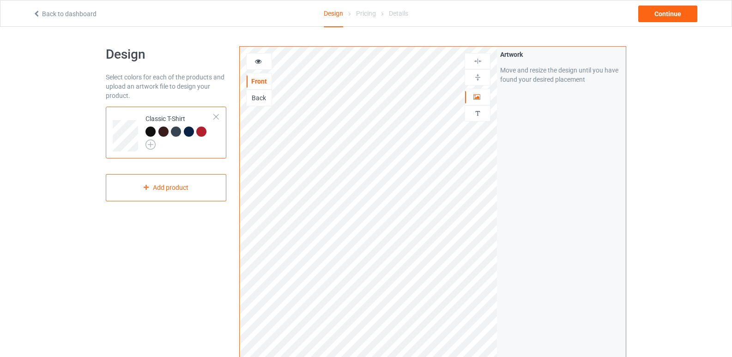
click at [152, 145] on img at bounding box center [150, 144] width 10 height 10
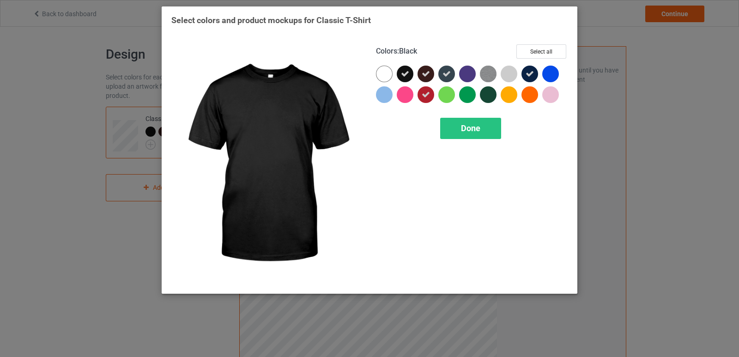
drag, startPoint x: 407, startPoint y: 74, endPoint x: 429, endPoint y: 76, distance: 21.3
click at [411, 75] on div at bounding box center [405, 74] width 17 height 17
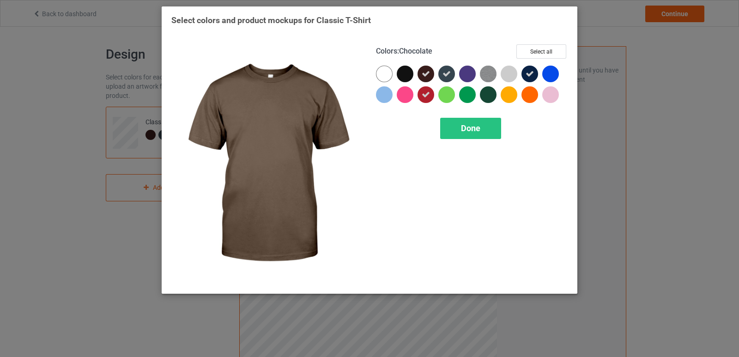
drag, startPoint x: 429, startPoint y: 76, endPoint x: 424, endPoint y: 108, distance: 32.1
click at [429, 77] on icon at bounding box center [426, 74] width 8 height 8
drag, startPoint x: 424, startPoint y: 108, endPoint x: 426, endPoint y: 100, distance: 8.1
click at [425, 103] on div "Colors : Chocolate Select all Done" at bounding box center [471, 164] width 205 height 253
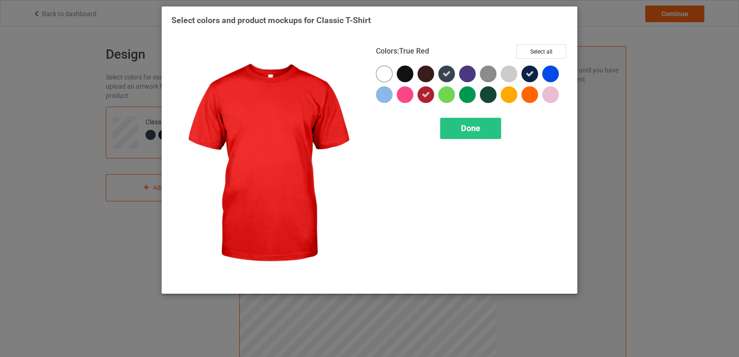
click at [426, 97] on icon at bounding box center [426, 95] width 8 height 8
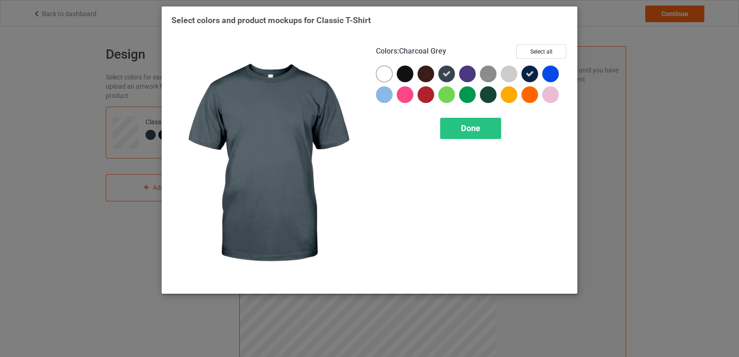
drag, startPoint x: 447, startPoint y: 77, endPoint x: 568, endPoint y: 61, distance: 121.1
click at [447, 77] on icon at bounding box center [446, 74] width 8 height 8
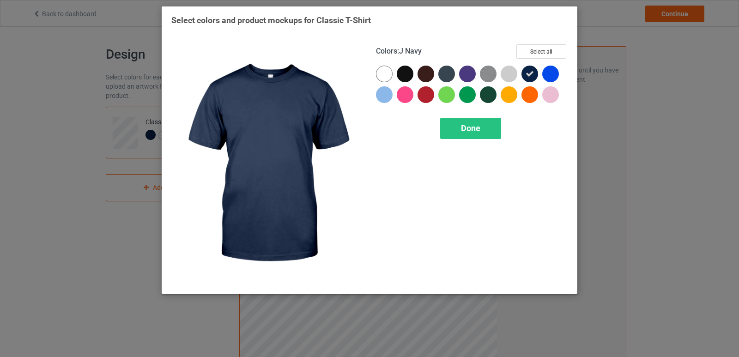
click at [525, 69] on div at bounding box center [529, 74] width 17 height 17
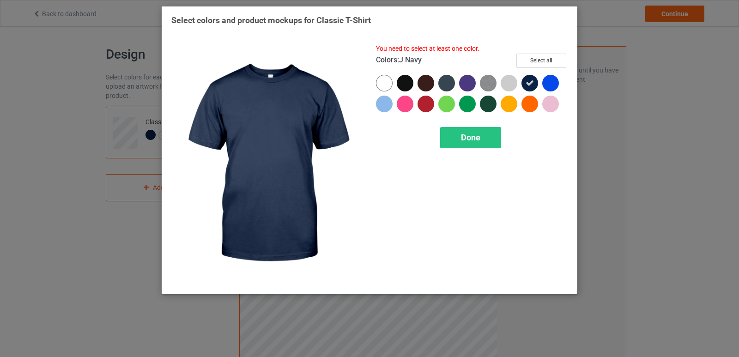
drag, startPoint x: 530, startPoint y: 89, endPoint x: 522, endPoint y: 88, distance: 7.9
click at [529, 89] on div at bounding box center [529, 83] width 17 height 17
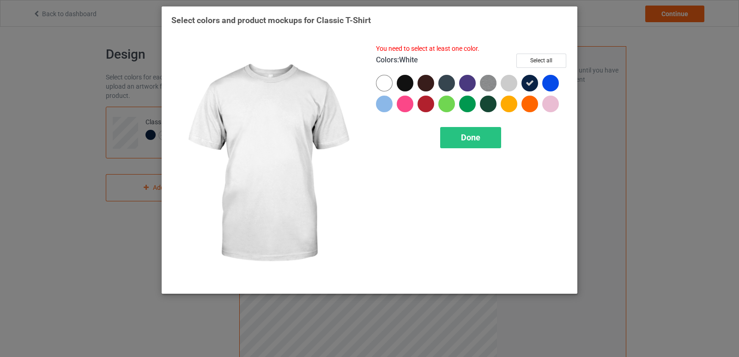
drag, startPoint x: 383, startPoint y: 80, endPoint x: 382, endPoint y: 92, distance: 11.6
click at [383, 81] on div at bounding box center [384, 83] width 17 height 17
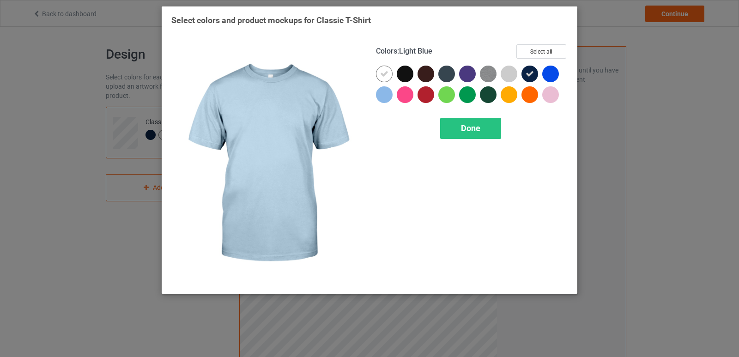
click at [386, 92] on div at bounding box center [384, 94] width 17 height 17
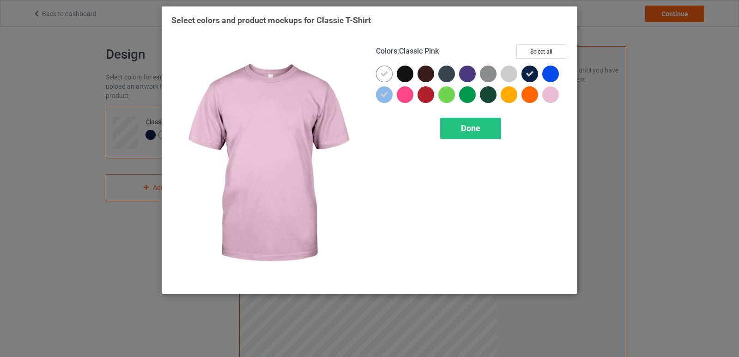
click at [554, 97] on div at bounding box center [550, 94] width 17 height 17
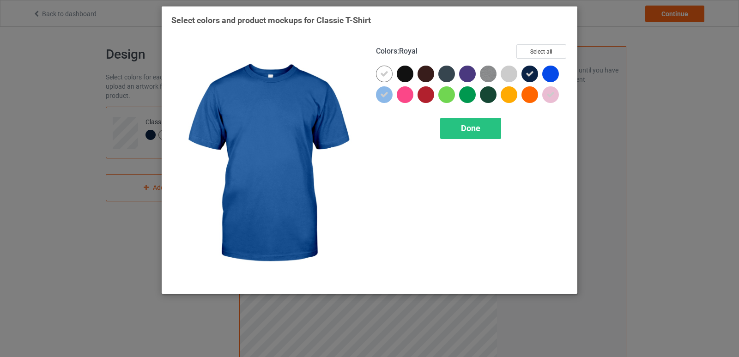
click at [553, 71] on div at bounding box center [550, 74] width 17 height 17
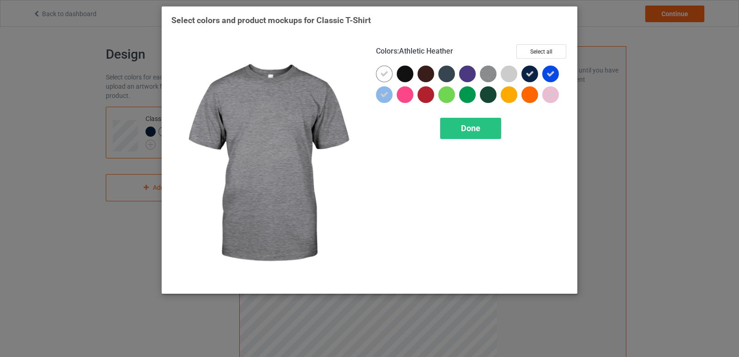
click at [488, 75] on img at bounding box center [488, 74] width 17 height 17
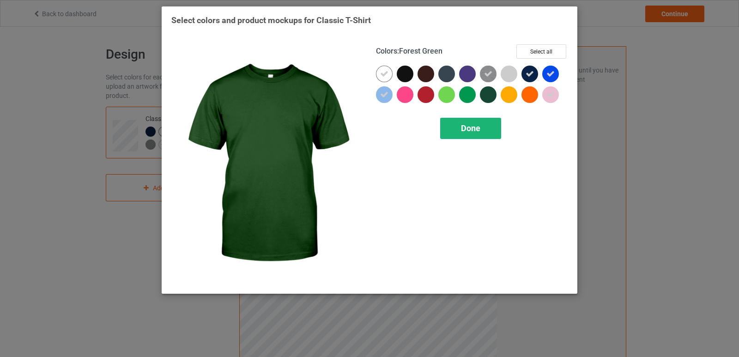
click at [478, 131] on span "Done" at bounding box center [470, 128] width 19 height 10
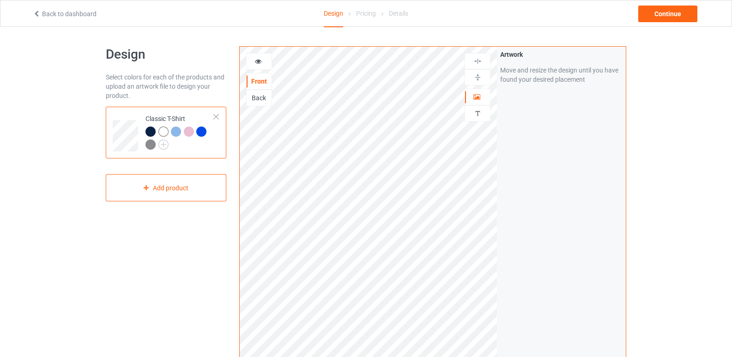
click at [162, 131] on div at bounding box center [163, 132] width 10 height 10
click at [162, 144] on img at bounding box center [163, 144] width 10 height 10
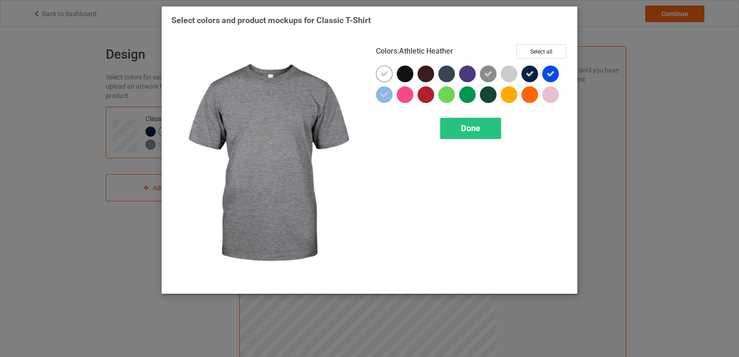
drag, startPoint x: 485, startPoint y: 75, endPoint x: 529, endPoint y: 76, distance: 43.9
click at [485, 75] on icon at bounding box center [488, 74] width 8 height 8
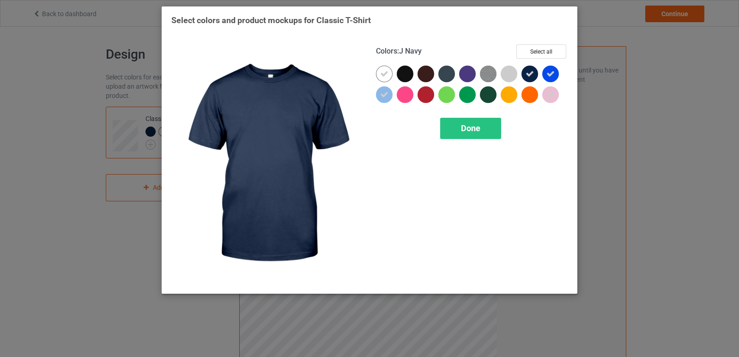
drag, startPoint x: 527, startPoint y: 78, endPoint x: 553, endPoint y: 79, distance: 25.9
click at [527, 78] on icon at bounding box center [529, 74] width 8 height 8
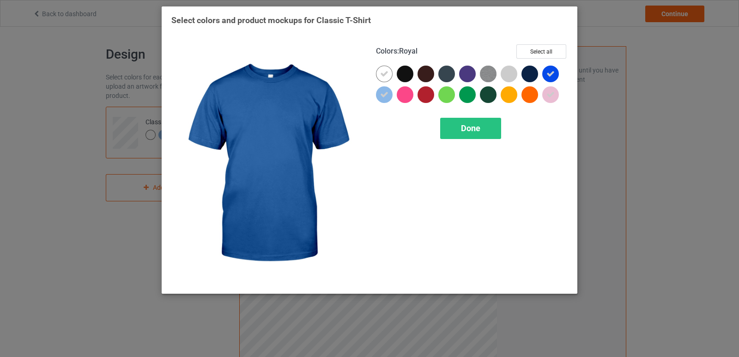
click at [553, 78] on icon at bounding box center [550, 74] width 8 height 8
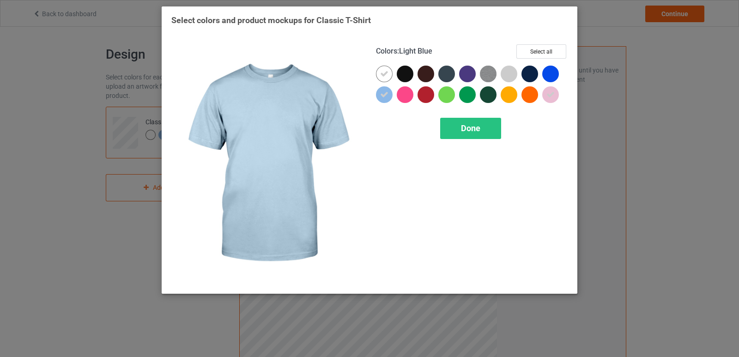
click at [382, 95] on icon at bounding box center [384, 95] width 8 height 8
click at [480, 127] on span "Done" at bounding box center [470, 128] width 19 height 10
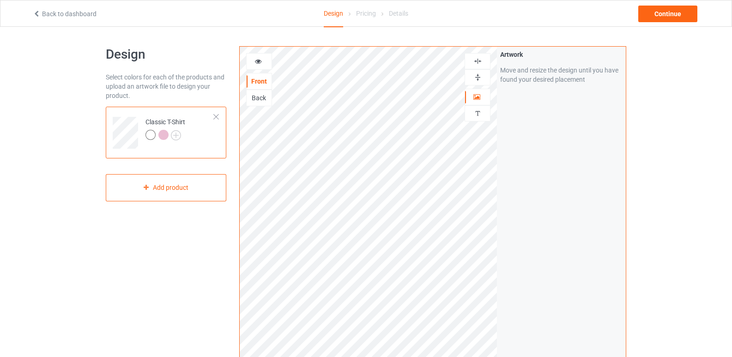
click at [219, 116] on div "Classic T-Shirt" at bounding box center [166, 133] width 121 height 52
click at [477, 97] on icon at bounding box center [477, 95] width 8 height 6
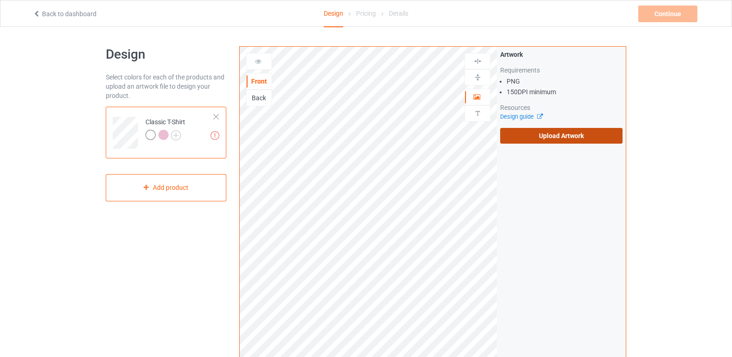
click at [593, 142] on label "Upload Artwork" at bounding box center [561, 136] width 122 height 16
click at [0, 0] on input "Upload Artwork" at bounding box center [0, 0] width 0 height 0
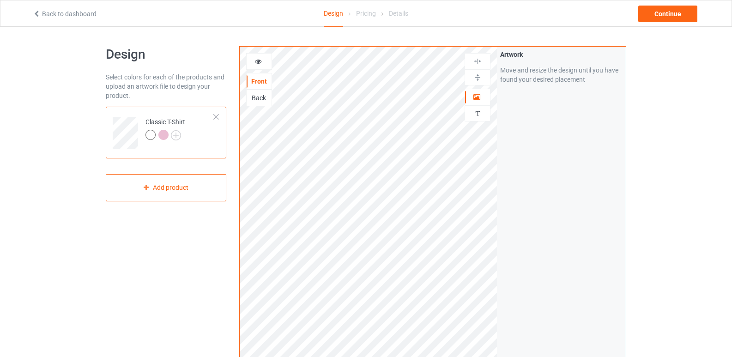
click at [182, 133] on div at bounding box center [165, 136] width 40 height 13
click at [178, 131] on img at bounding box center [176, 135] width 10 height 10
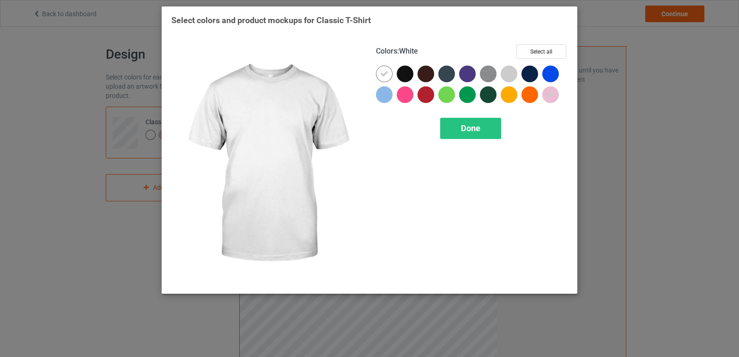
click at [381, 77] on icon at bounding box center [384, 74] width 8 height 8
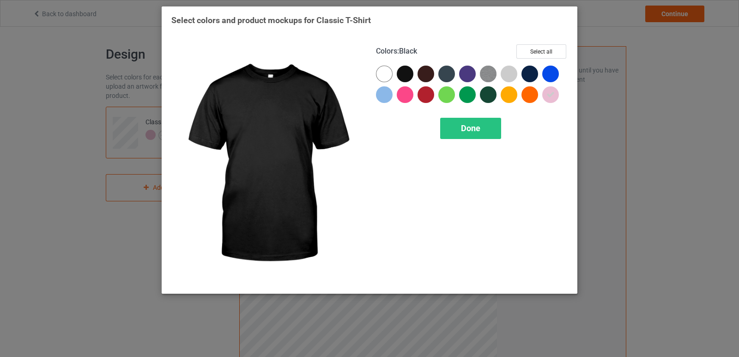
drag, startPoint x: 403, startPoint y: 74, endPoint x: 411, endPoint y: 83, distance: 12.1
click at [403, 76] on div at bounding box center [405, 74] width 17 height 17
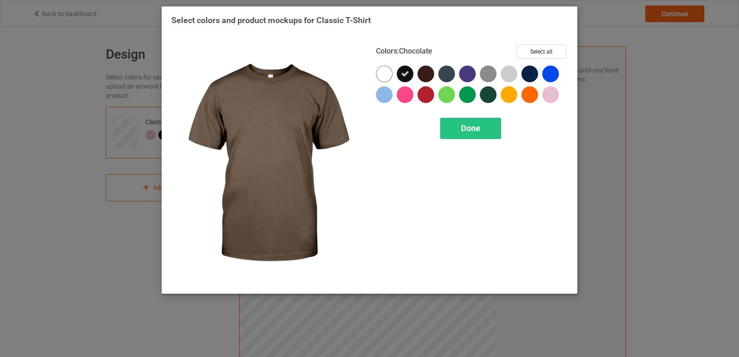
click at [433, 74] on div at bounding box center [425, 74] width 17 height 17
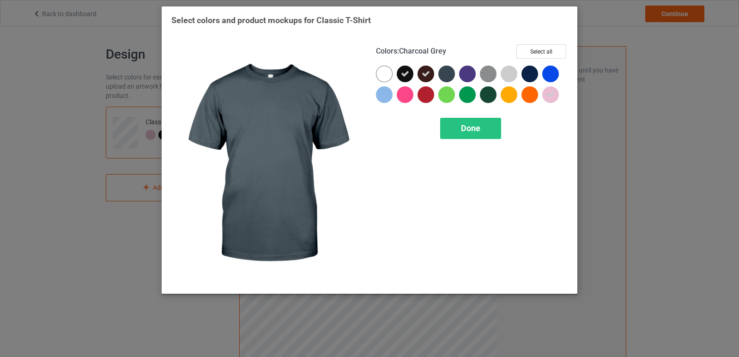
drag, startPoint x: 446, startPoint y: 77, endPoint x: 470, endPoint y: 74, distance: 24.6
click at [448, 76] on div at bounding box center [446, 74] width 17 height 17
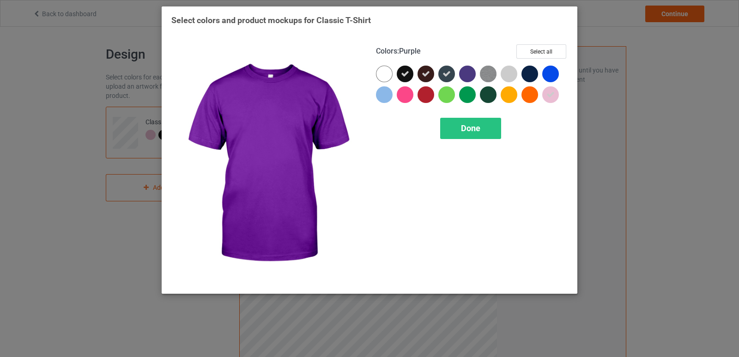
click at [469, 74] on div at bounding box center [467, 74] width 17 height 17
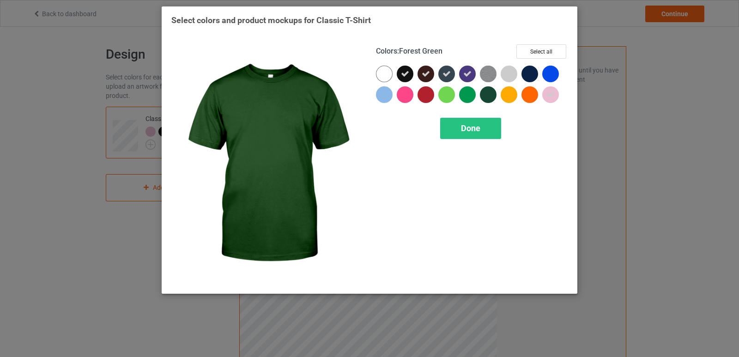
drag, startPoint x: 486, startPoint y: 97, endPoint x: 453, endPoint y: 94, distance: 32.9
click at [484, 96] on div at bounding box center [488, 94] width 17 height 17
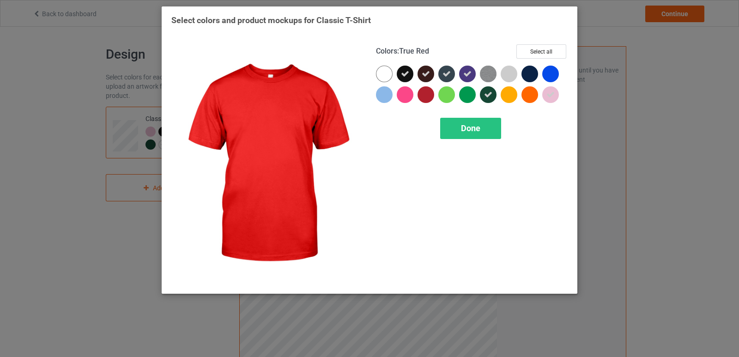
click at [427, 98] on div at bounding box center [425, 94] width 17 height 17
click at [458, 133] on div "Done" at bounding box center [470, 128] width 61 height 21
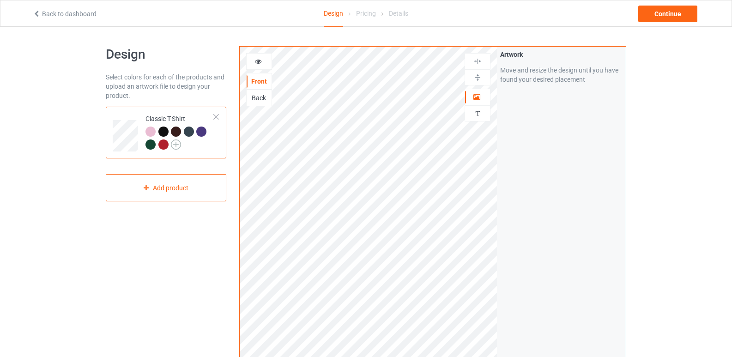
click at [173, 144] on img at bounding box center [176, 144] width 10 height 10
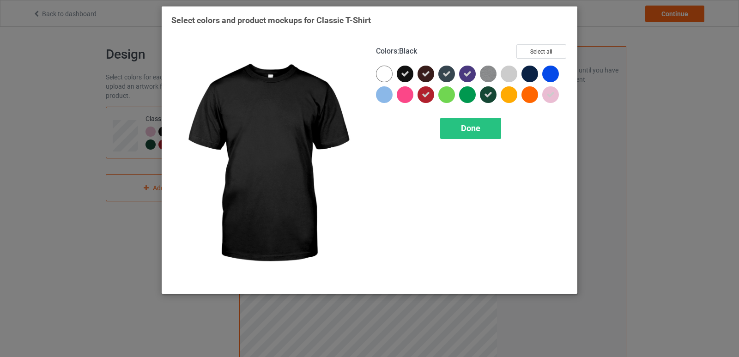
click at [406, 77] on icon at bounding box center [405, 74] width 8 height 8
click at [406, 77] on div at bounding box center [405, 74] width 17 height 17
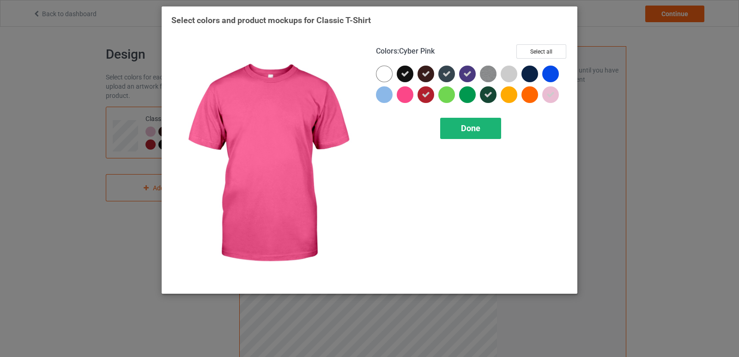
click at [449, 123] on div "Done" at bounding box center [470, 128] width 61 height 21
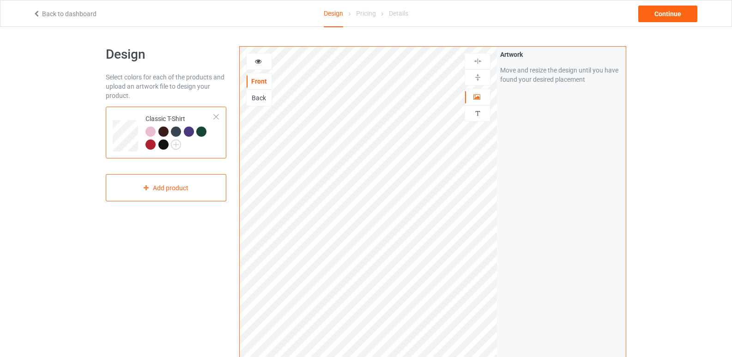
click at [163, 143] on div at bounding box center [163, 144] width 10 height 10
click at [165, 145] on div at bounding box center [163, 144] width 10 height 10
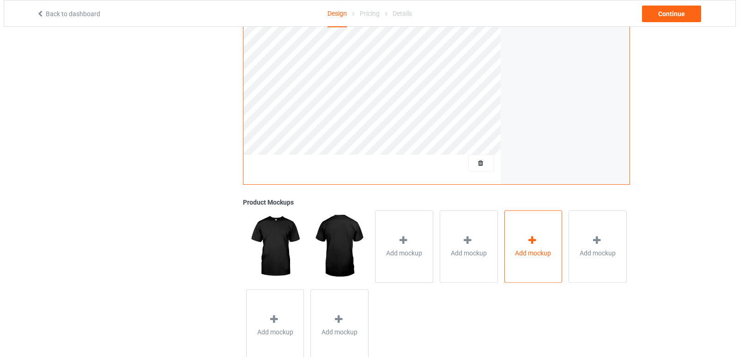
scroll to position [242, 0]
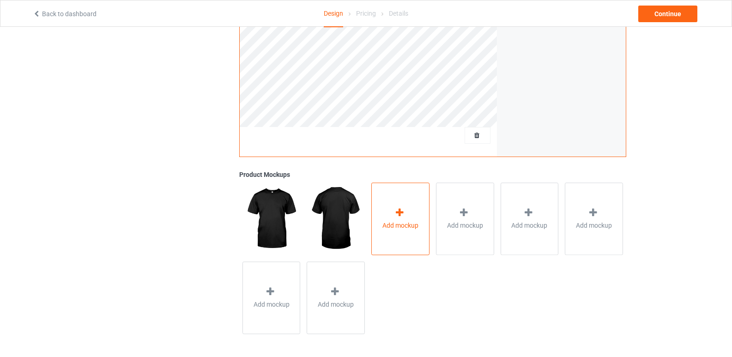
click at [375, 239] on div "Add mockup" at bounding box center [400, 218] width 58 height 72
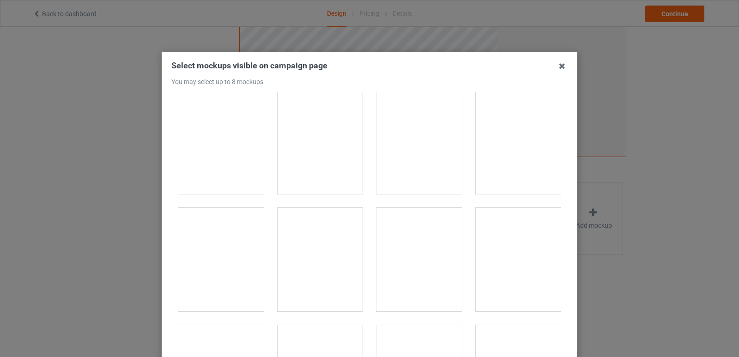
scroll to position [1247, 0]
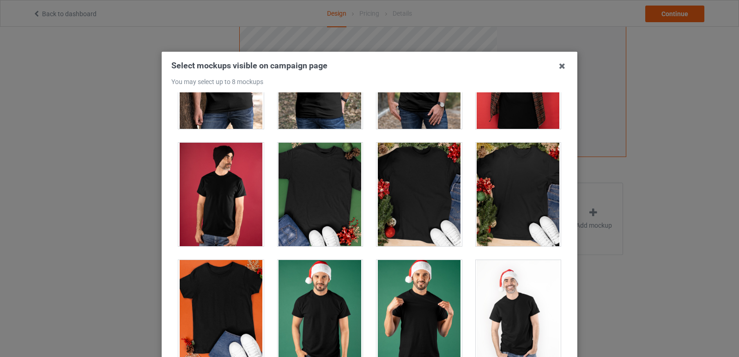
click at [328, 216] on div at bounding box center [320, 194] width 85 height 103
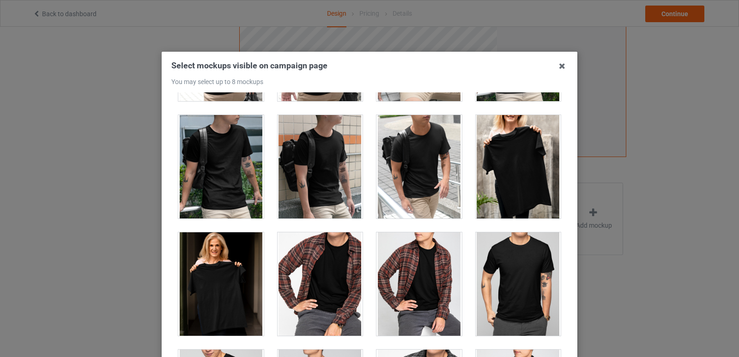
scroll to position [2586, 0]
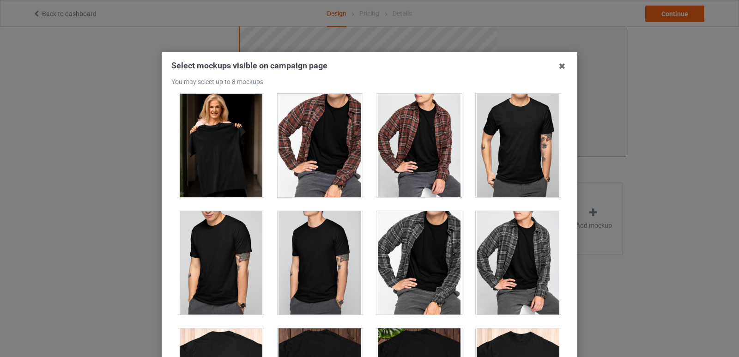
click at [414, 261] on div at bounding box center [418, 262] width 85 height 103
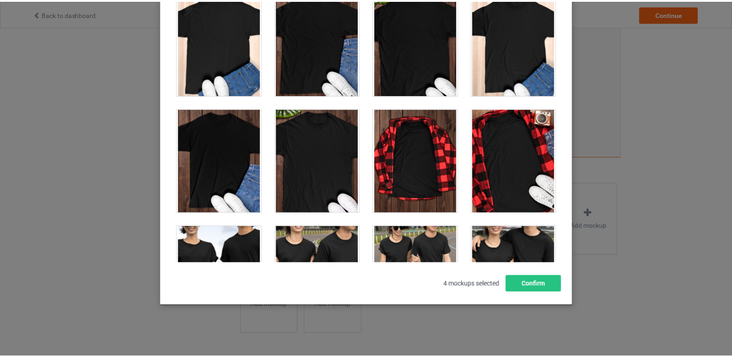
scroll to position [3048, 0]
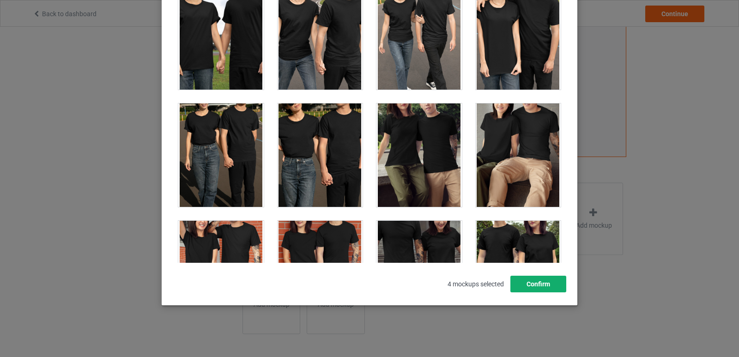
click at [548, 285] on button "Confirm" at bounding box center [538, 284] width 56 height 17
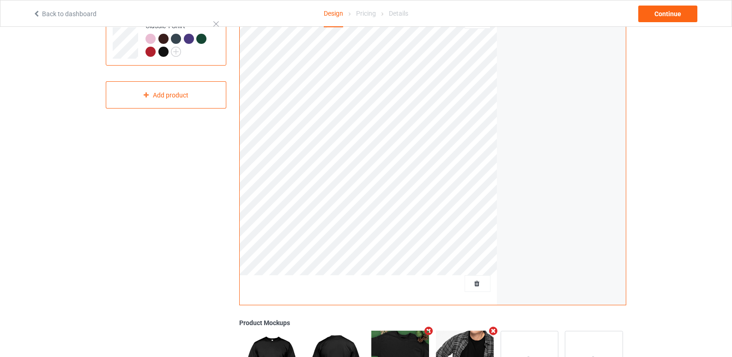
scroll to position [0, 0]
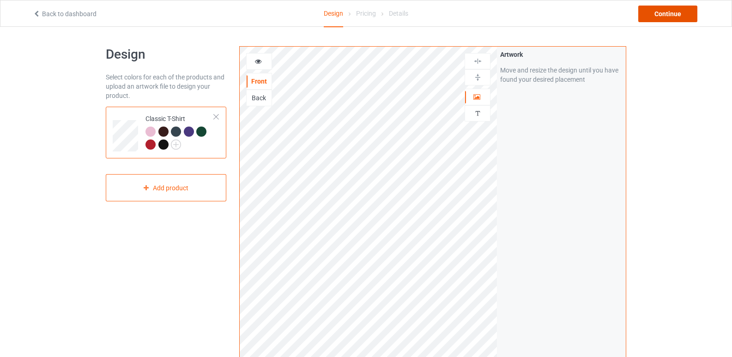
click at [683, 13] on div "Continue" at bounding box center [667, 14] width 59 height 17
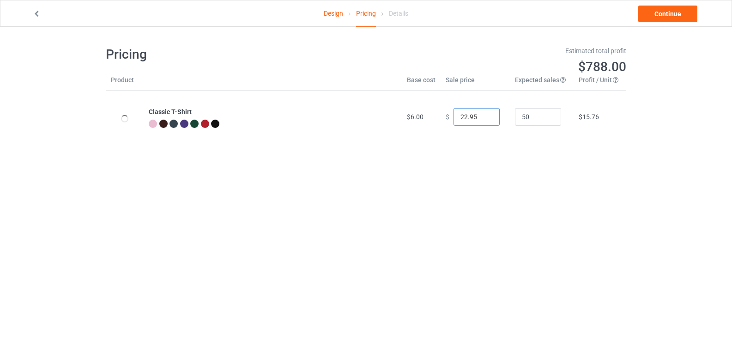
drag, startPoint x: 453, startPoint y: 114, endPoint x: 434, endPoint y: 113, distance: 18.5
click at [434, 113] on tr "Classic T-Shirt $6.00 $ 22.95 50 $15.76" at bounding box center [366, 117] width 520 height 52
type input "19.95"
drag, startPoint x: 659, startPoint y: 15, endPoint x: 655, endPoint y: 19, distance: 6.2
click at [659, 15] on link "Continue" at bounding box center [667, 14] width 59 height 17
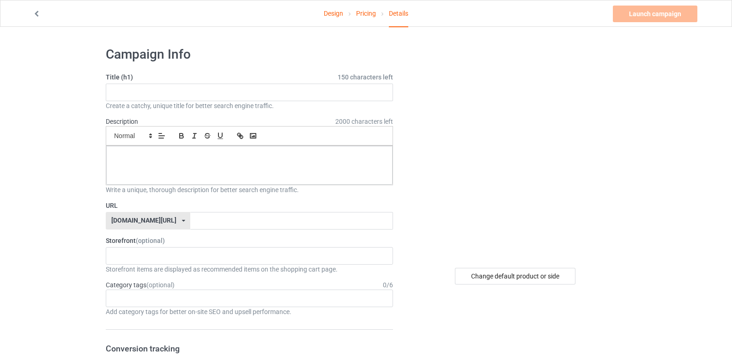
click at [259, 78] on label "Title (h1) 150 characters left" at bounding box center [249, 76] width 287 height 9
click at [261, 90] on input "text" at bounding box center [249, 93] width 287 height 18
click at [218, 91] on input "text" at bounding box center [249, 93] width 287 height 18
paste input "Gorilla Tag VR Gamer Playing Tag for Kids"
click at [516, 280] on div "Change default product or side" at bounding box center [515, 276] width 121 height 17
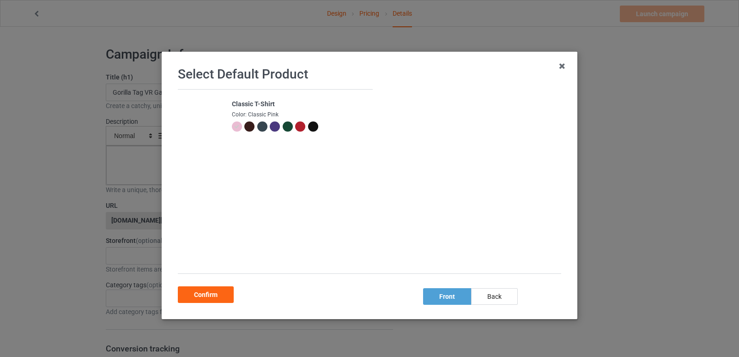
click at [246, 127] on div at bounding box center [249, 126] width 10 height 10
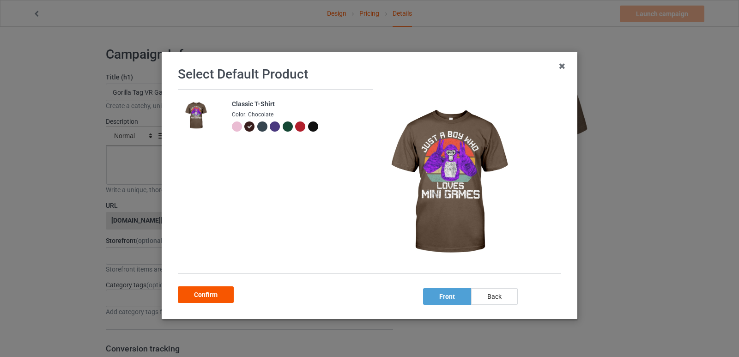
click at [197, 298] on div "Confirm" at bounding box center [206, 294] width 56 height 17
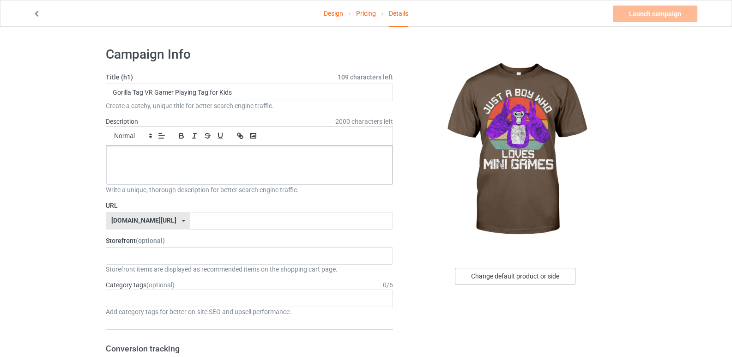
click at [509, 277] on div "Change default product or side" at bounding box center [515, 276] width 121 height 17
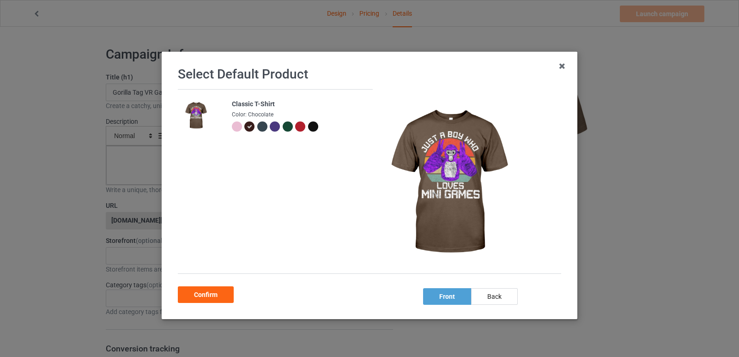
click at [312, 126] on div at bounding box center [313, 126] width 10 height 10
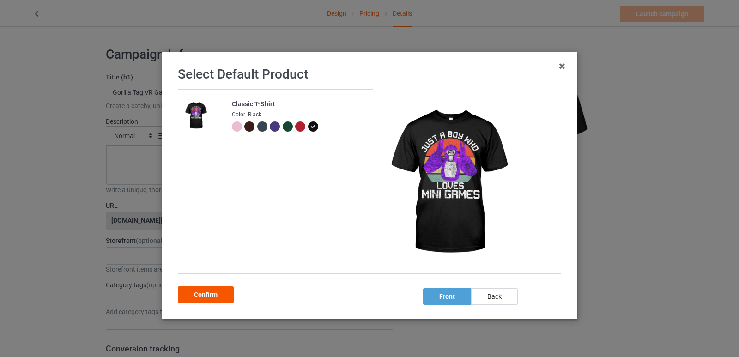
click at [206, 292] on div "Confirm" at bounding box center [206, 294] width 56 height 17
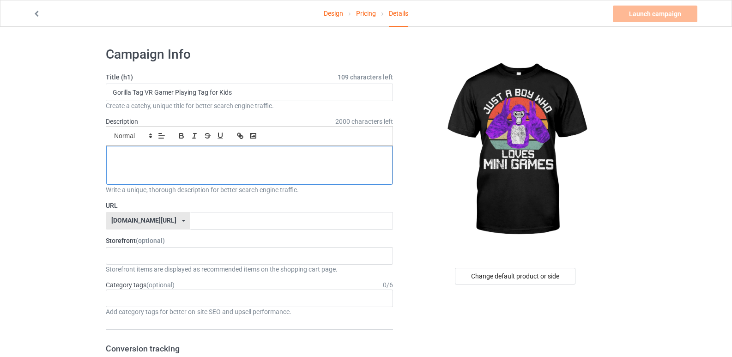
click at [226, 171] on div at bounding box center [249, 165] width 286 height 39
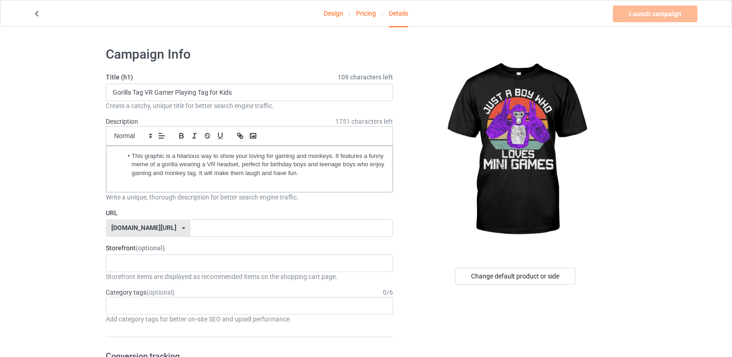
click at [139, 208] on label "URL" at bounding box center [249, 212] width 287 height 9
click at [284, 231] on input "text" at bounding box center [291, 228] width 202 height 18
click at [235, 90] on input "Gorilla Tag VR Gamer Playing Tag for Kids" at bounding box center [249, 93] width 287 height 18
drag, startPoint x: 147, startPoint y: 91, endPoint x: 218, endPoint y: 89, distance: 70.7
click at [218, 89] on input "Gorilla Tag VR Gamer Playing Tag for Kids" at bounding box center [249, 93] width 287 height 18
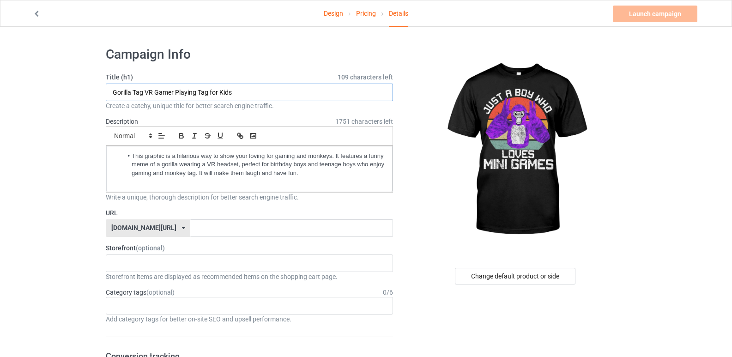
click at [217, 93] on input "Gorilla Tag VR Gamer Playing Tag for Kids" at bounding box center [249, 93] width 287 height 18
drag, startPoint x: 175, startPoint y: 93, endPoint x: 211, endPoint y: 86, distance: 36.3
click at [211, 86] on input "Gorilla Tag VR Gamer Playing Tag for Kids" at bounding box center [249, 93] width 287 height 18
click at [217, 91] on input "Gorilla Tag VR Gamer Playing Tag for Kids" at bounding box center [249, 93] width 287 height 18
click at [209, 94] on input "Gorilla Tag VR Gamer Playing Tag for Kids" at bounding box center [249, 93] width 287 height 18
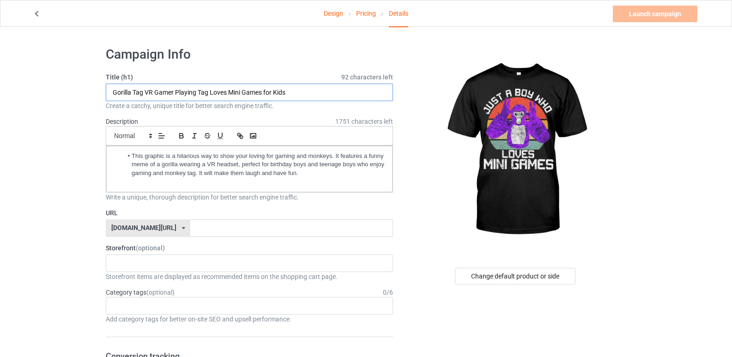
type input "Gorilla Tag VR Gamer Playing Tag Loves Mini Games for Kids"
click at [285, 166] on li "This graphic is a hilarious way to show your loving for gaming and monkeys. It …" at bounding box center [254, 164] width 262 height 25
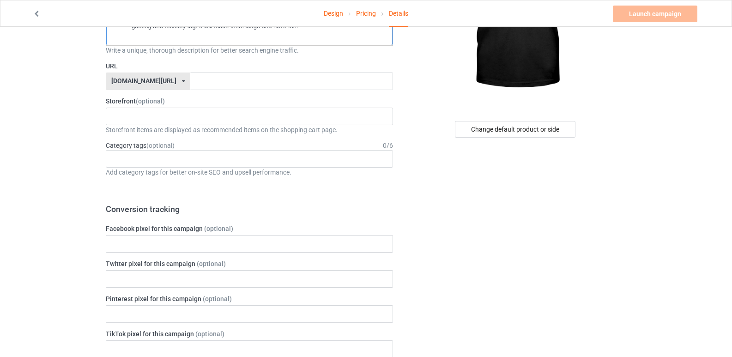
scroll to position [46, 0]
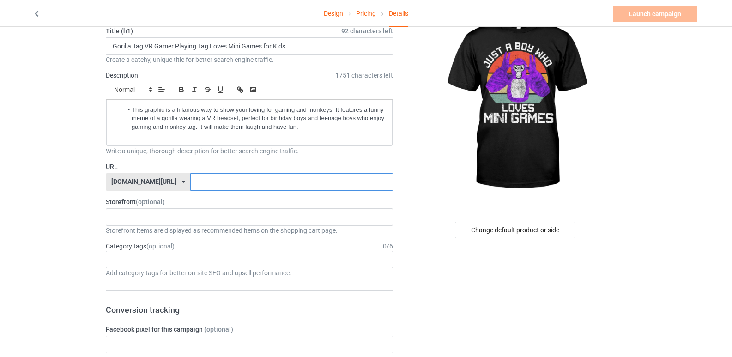
click at [190, 190] on input "text" at bounding box center [291, 182] width 202 height 18
drag, startPoint x: 311, startPoint y: 180, endPoint x: 94, endPoint y: 187, distance: 217.6
type input "gorila-tag-for-kids"
click at [665, 16] on link "Launch campaign" at bounding box center [655, 14] width 85 height 17
